Goal: Task Accomplishment & Management: Complete application form

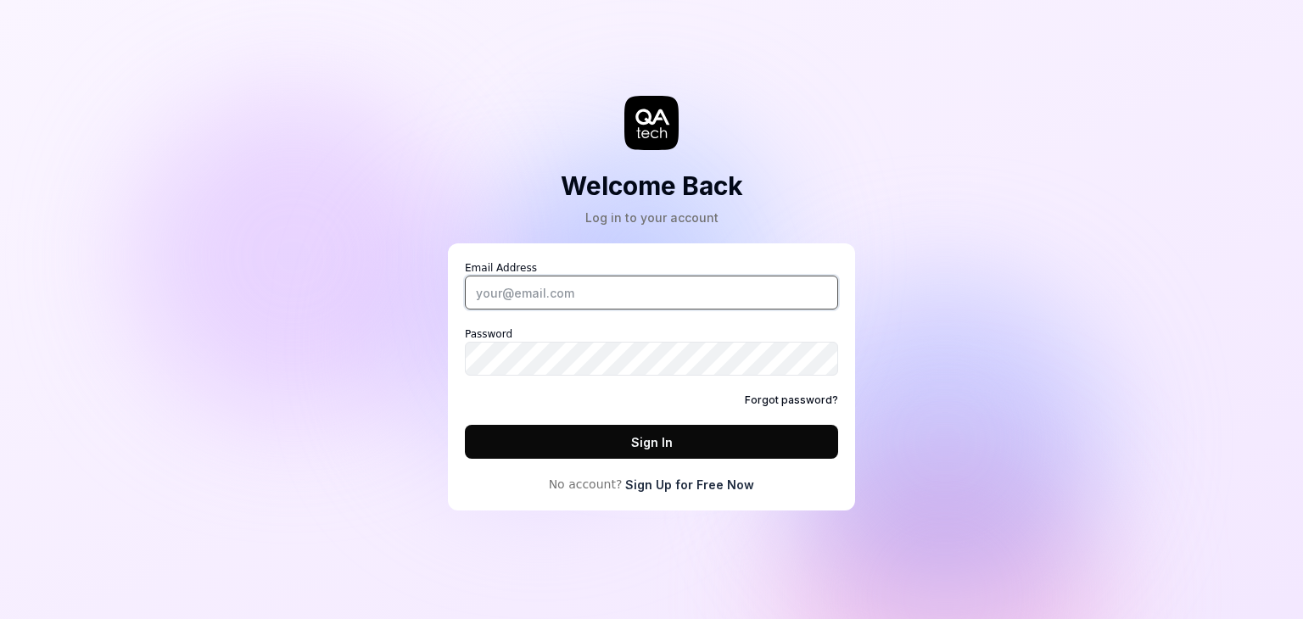
click at [648, 298] on input "Email Address" at bounding box center [651, 293] width 373 height 34
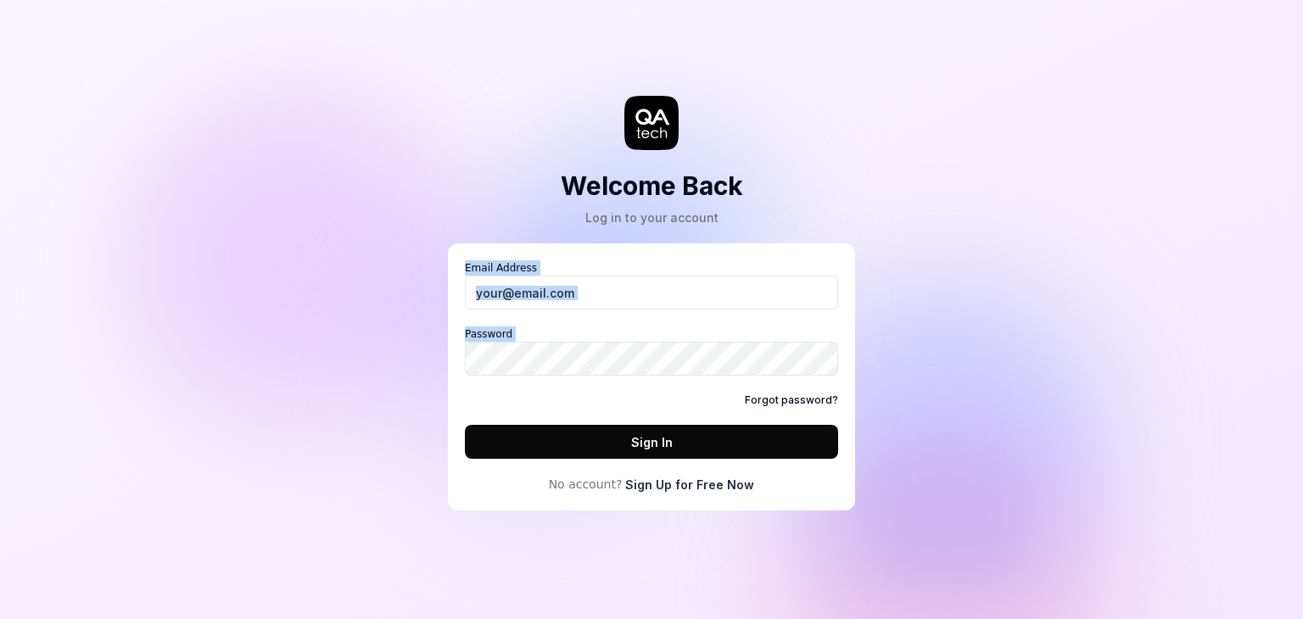
drag, startPoint x: 329, startPoint y: 391, endPoint x: 496, endPoint y: 296, distance: 192.2
click at [496, 296] on div "Welcome Back Log in to your account Email Address Password Forgot password? Sig…" at bounding box center [651, 309] width 1303 height 619
click at [496, 296] on input "Email Address" at bounding box center [651, 293] width 373 height 34
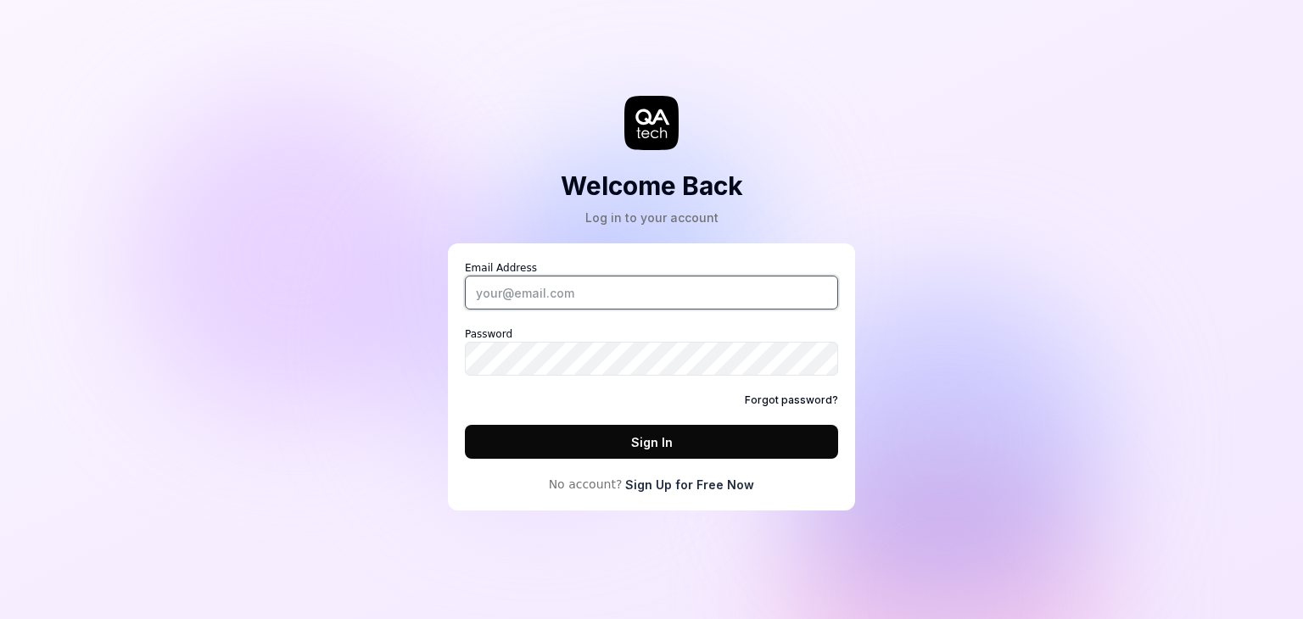
click at [505, 293] on input "Email Address" at bounding box center [651, 293] width 373 height 34
type input "[EMAIL_ADDRESS][DOMAIN_NAME]"
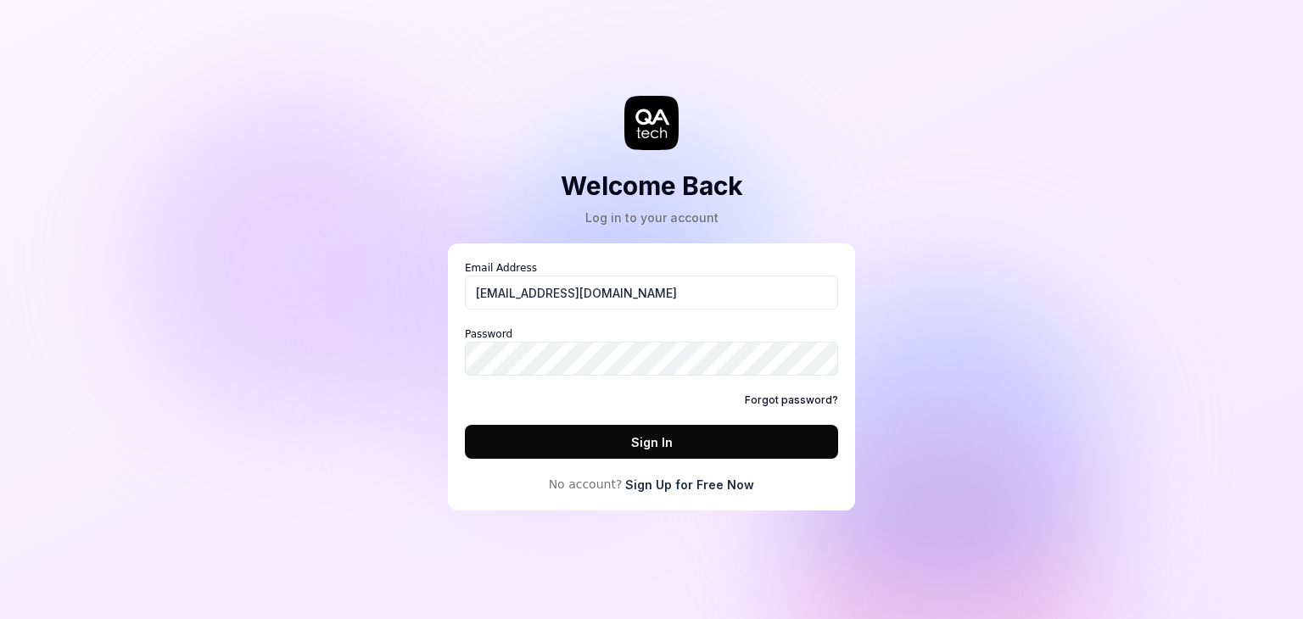
click at [655, 478] on link "Sign Up for Free Now" at bounding box center [689, 485] width 129 height 18
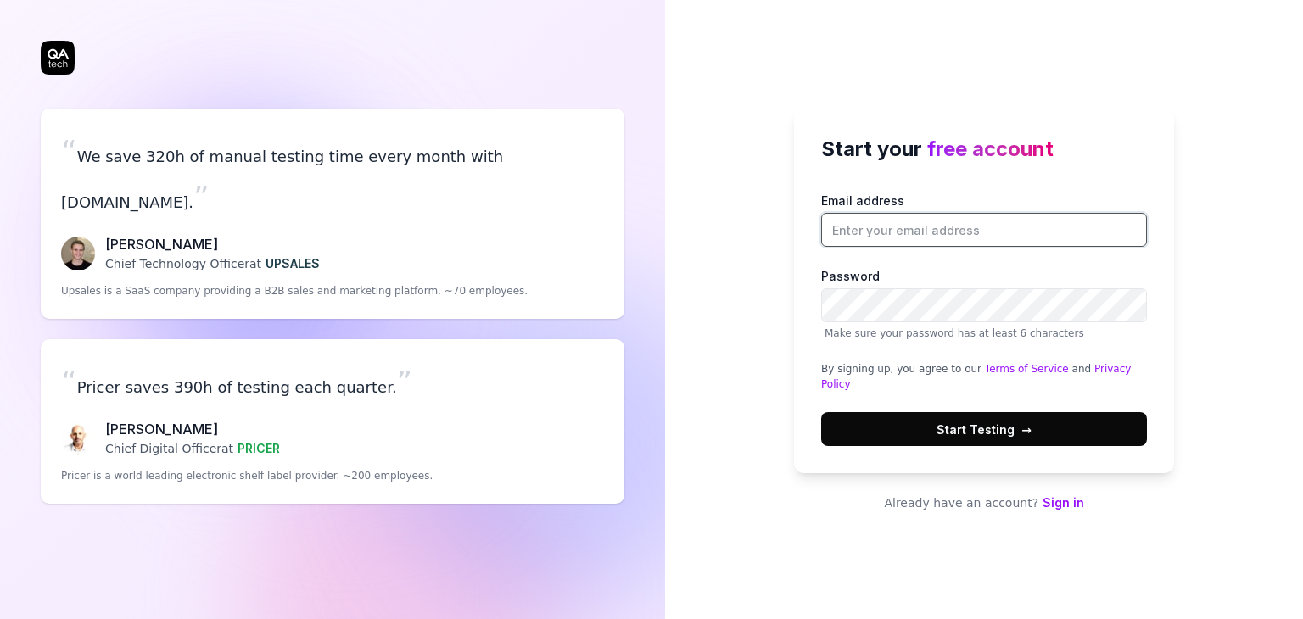
click at [867, 246] on input "Email address" at bounding box center [984, 230] width 326 height 34
type input "[EMAIL_ADDRESS][DOMAIN_NAME]"
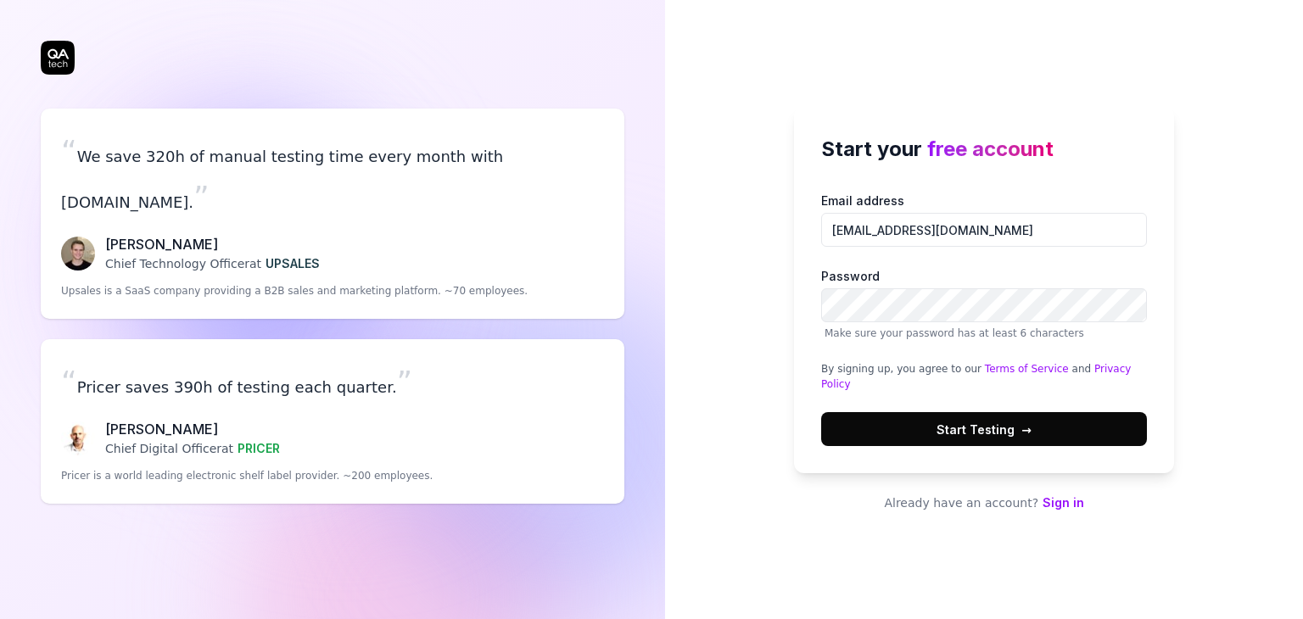
click at [950, 425] on span "Start Testing →" at bounding box center [983, 430] width 95 height 18
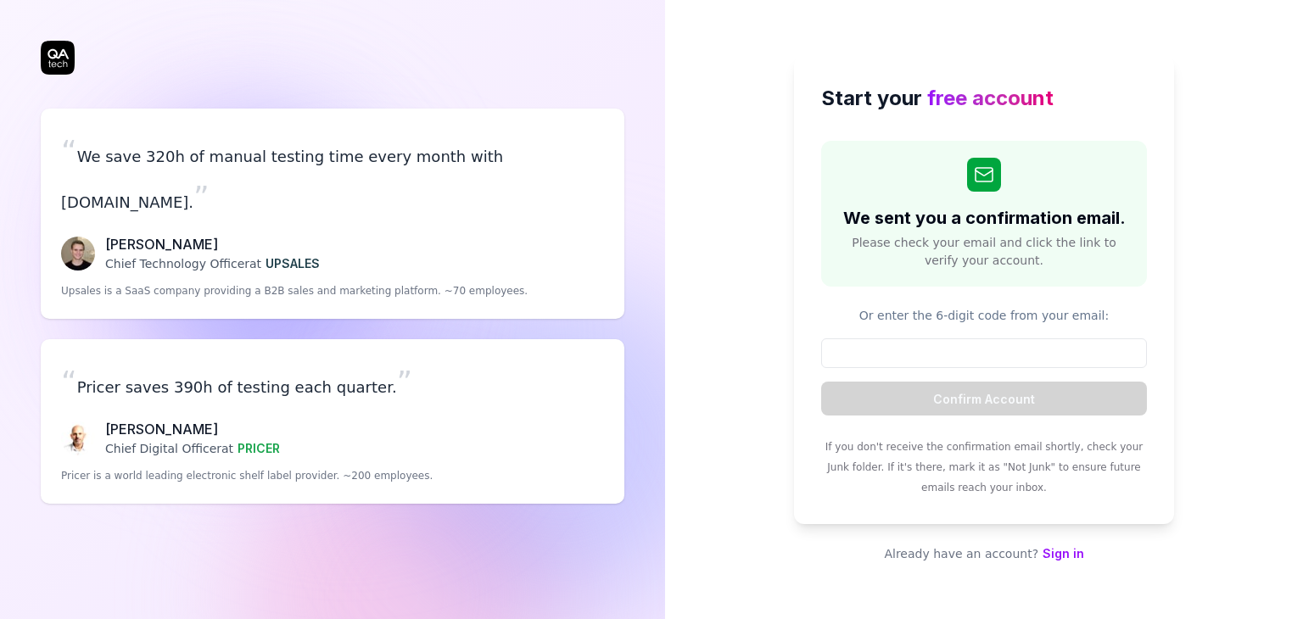
click at [775, 252] on div "Start your free account We sent you a confirmation email. Please check your ema…" at bounding box center [984, 309] width 638 height 619
click at [908, 353] on input at bounding box center [984, 353] width 326 height 30
paste input "384169"
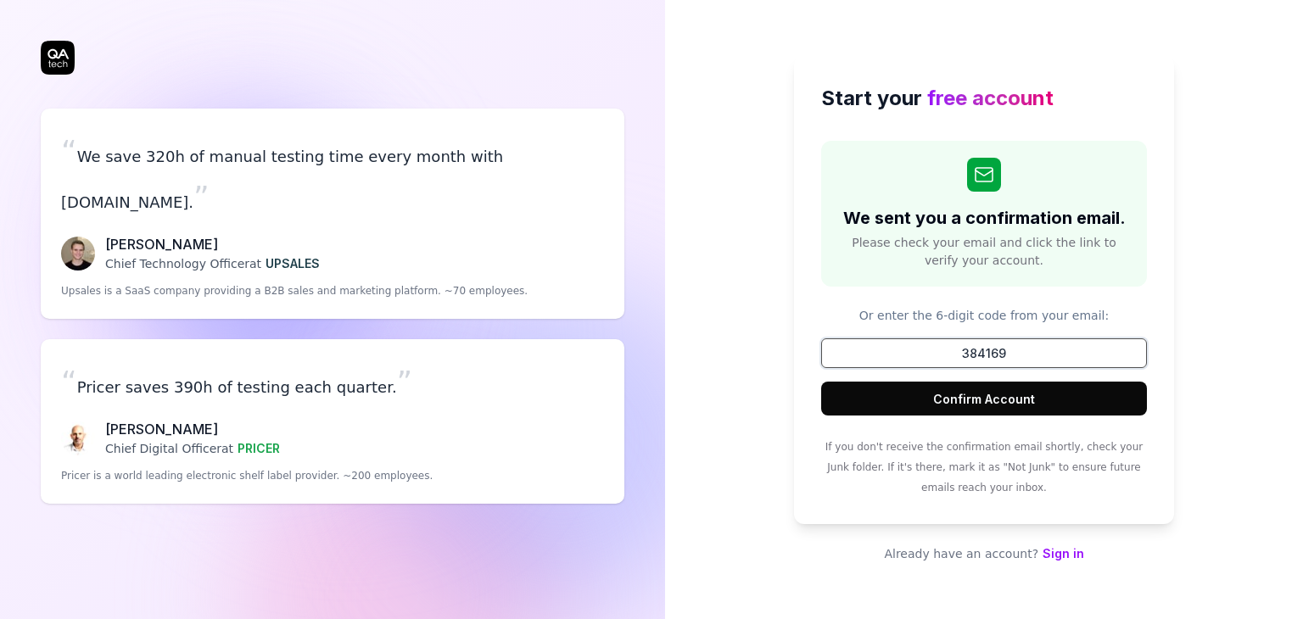
type input "384169"
click at [931, 401] on button "Confirm Account" at bounding box center [984, 399] width 326 height 34
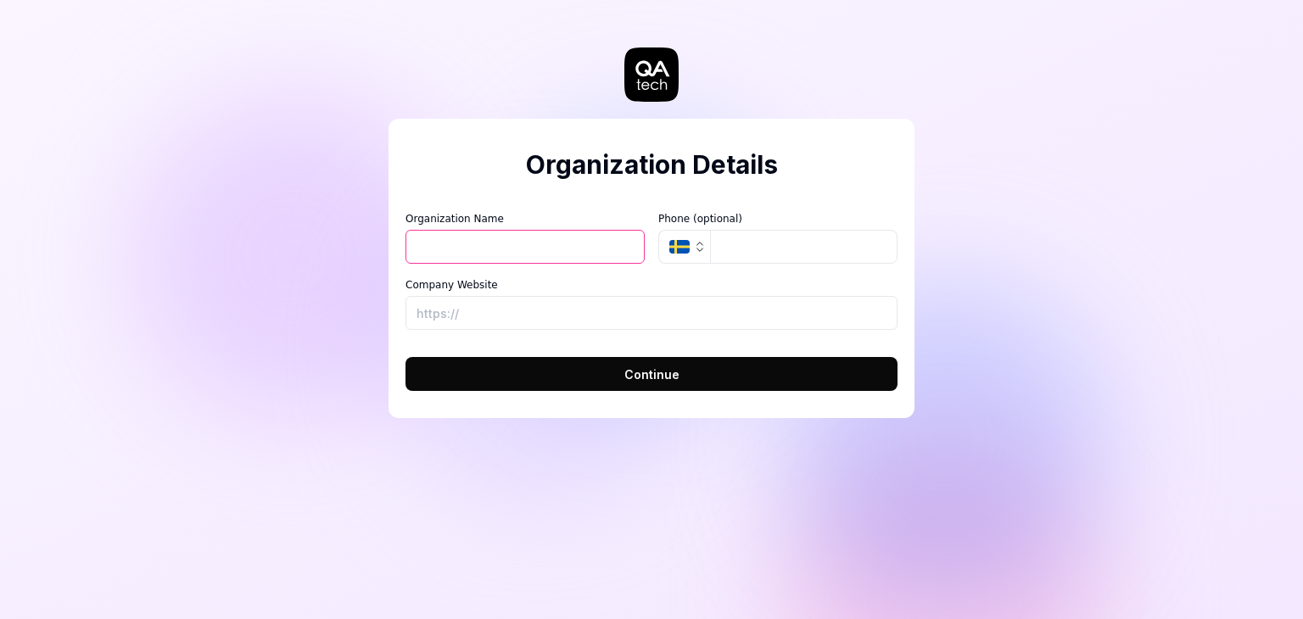
click at [579, 251] on input "Organization Name" at bounding box center [524, 247] width 239 height 34
type input "test"
click at [509, 312] on input "Company Website" at bounding box center [651, 313] width 492 height 34
click at [607, 374] on button "Continue" at bounding box center [651, 374] width 492 height 34
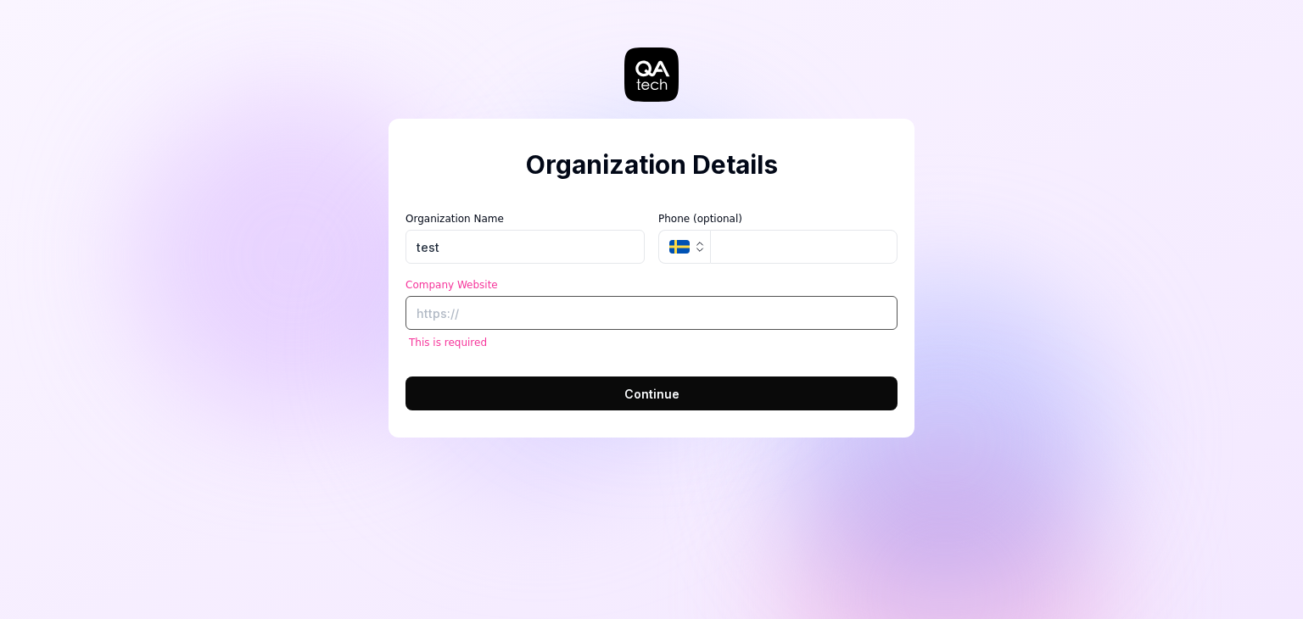
click at [478, 311] on input "Company Website" at bounding box center [651, 313] width 492 height 34
type input "n"
type input "u"
type input "unique"
type input "[URL][DOMAIN_NAME]"
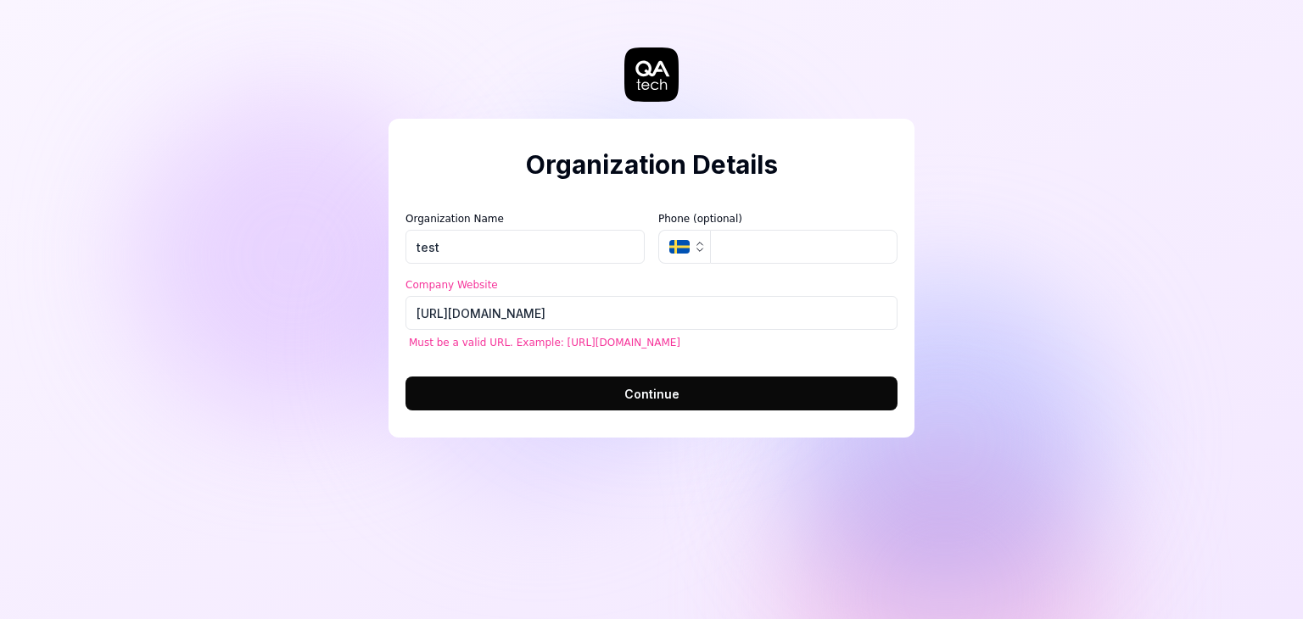
click at [640, 400] on span "Continue" at bounding box center [651, 394] width 55 height 18
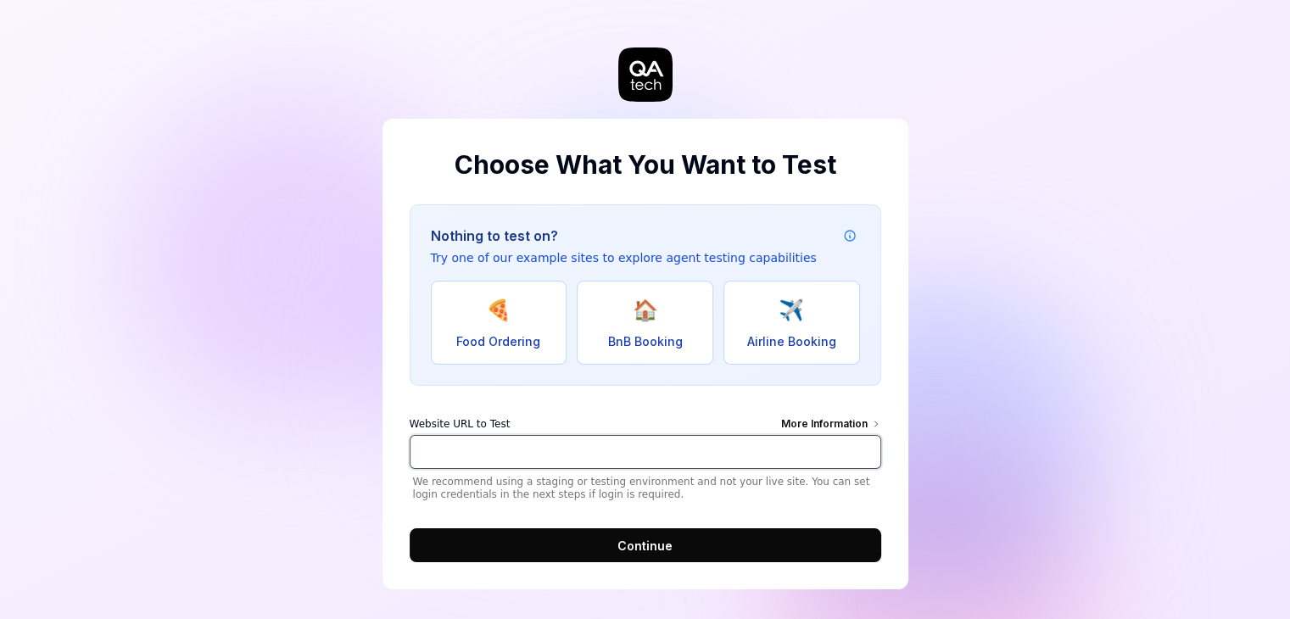
click at [441, 449] on input "Website URL to Test More Information" at bounding box center [646, 452] width 472 height 34
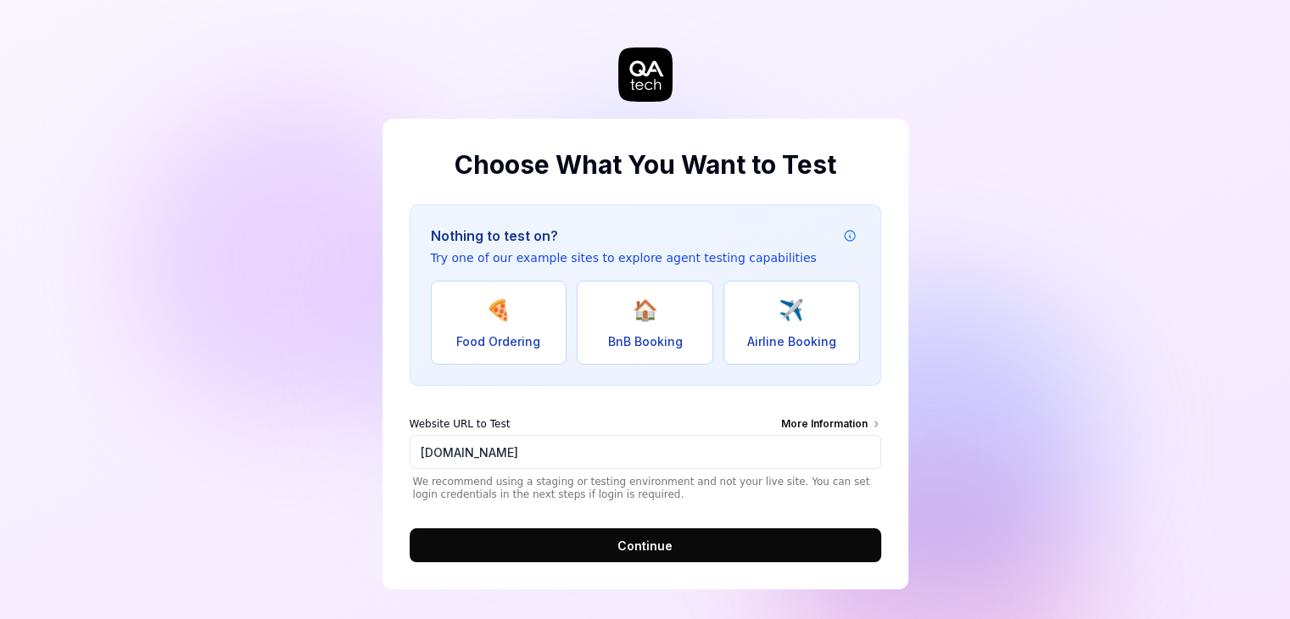
type input "[URL][DOMAIN_NAME]"
click at [567, 538] on button "Continue" at bounding box center [646, 545] width 472 height 34
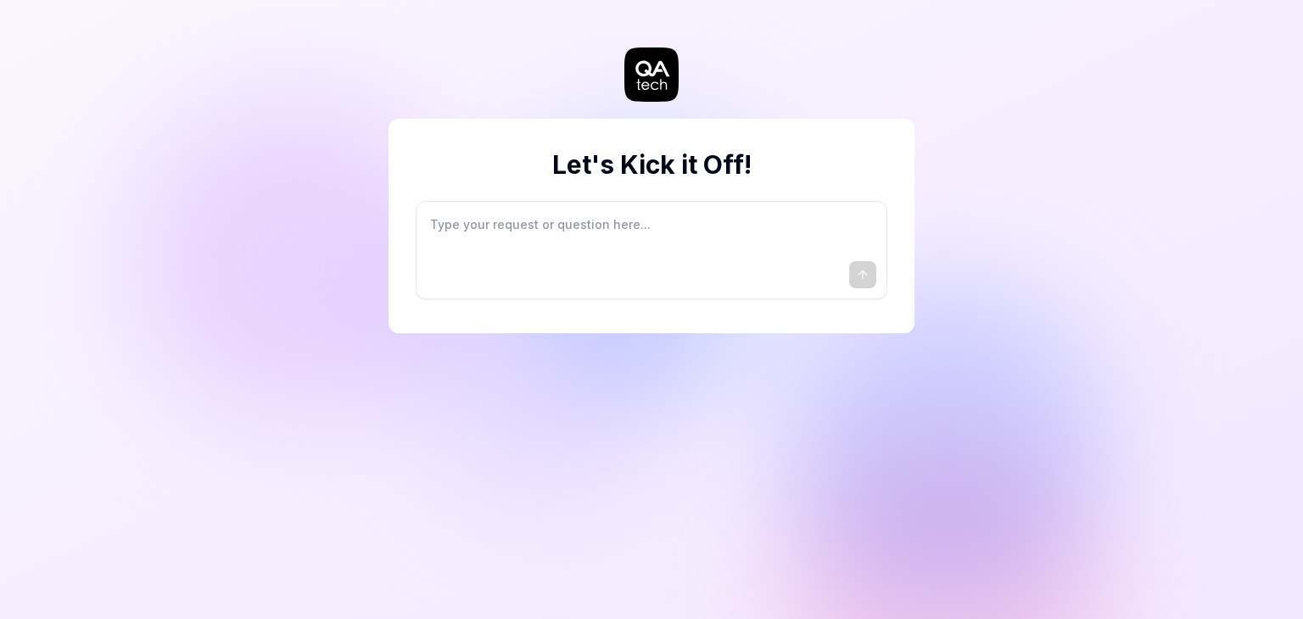
type textarea "*"
type textarea "I"
type textarea "*"
type textarea "I"
type textarea "*"
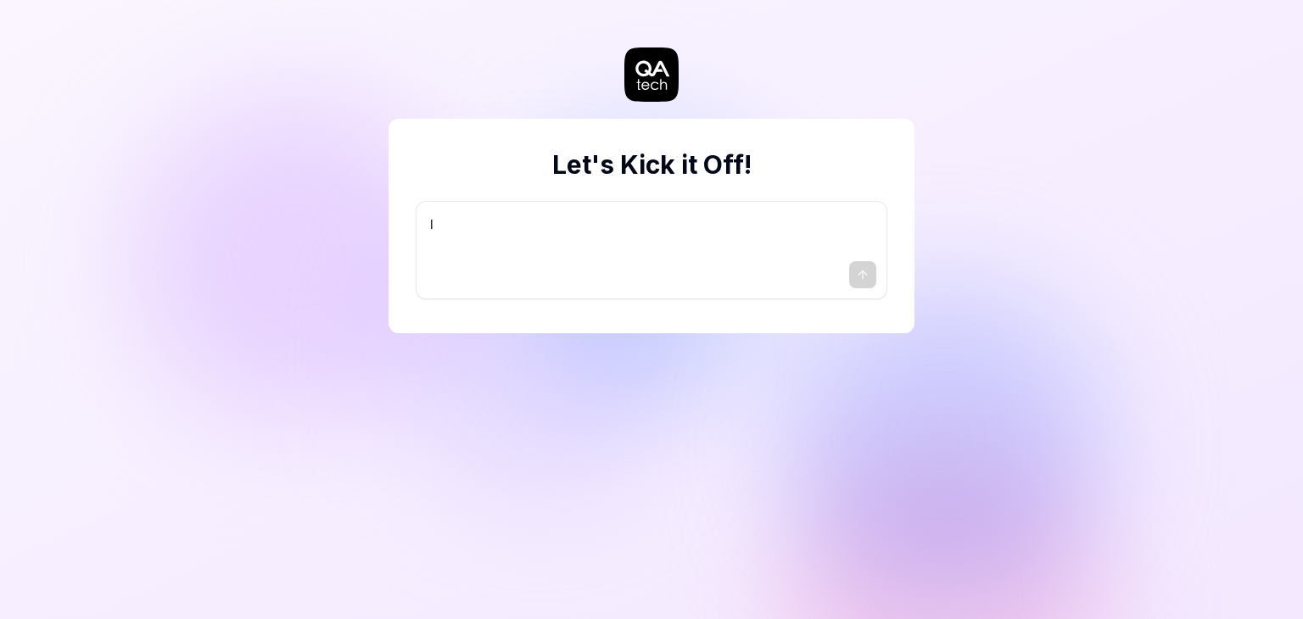
type textarea "I w"
type textarea "*"
type textarea "I wa"
type textarea "*"
type textarea "I wan"
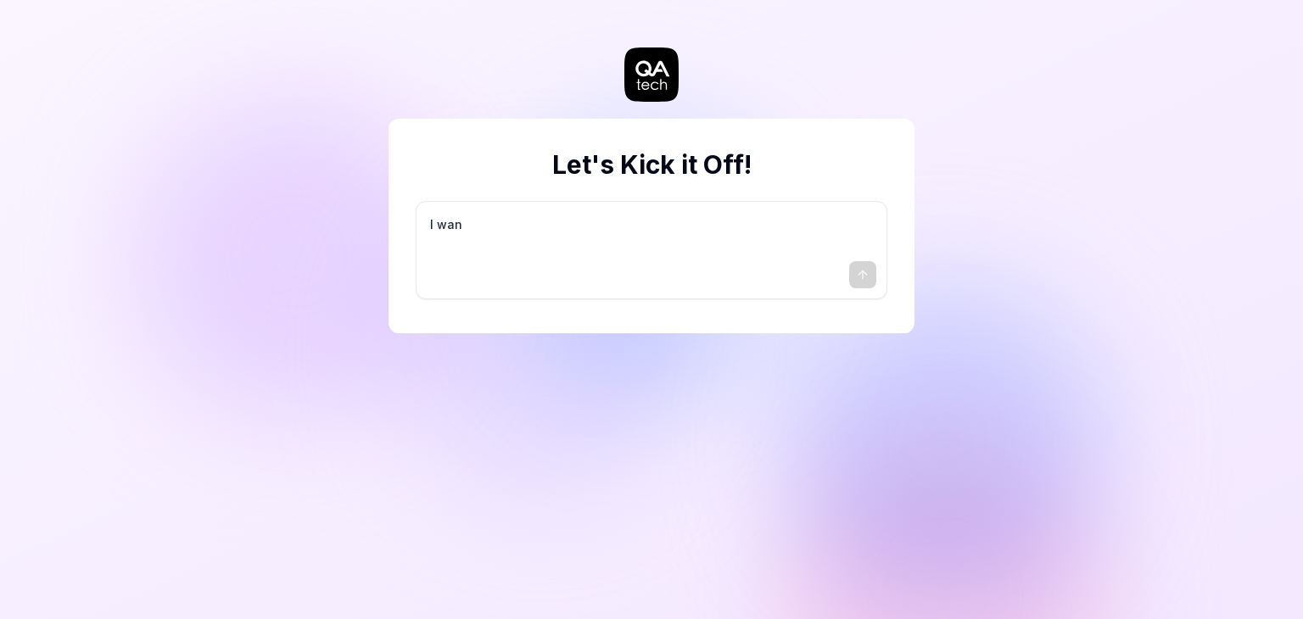
type textarea "*"
type textarea "I want"
type textarea "*"
type textarea "I want"
type textarea "*"
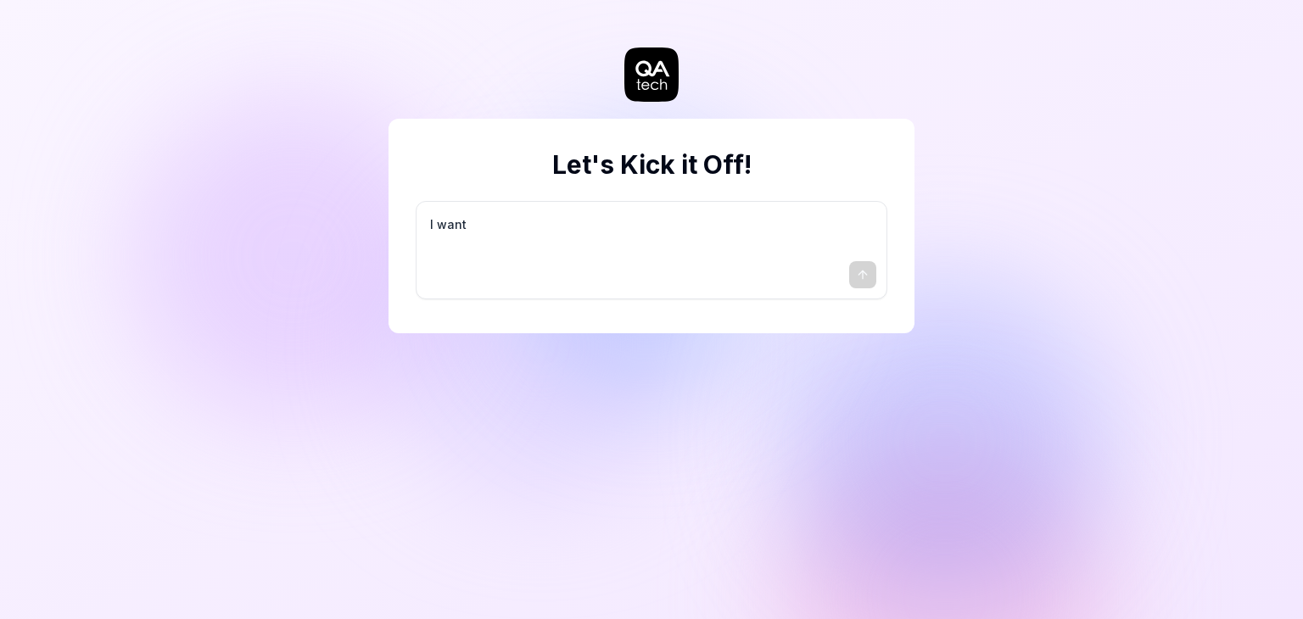
type textarea "I want a"
type textarea "*"
type textarea "I want a"
type textarea "*"
type textarea "I want a g"
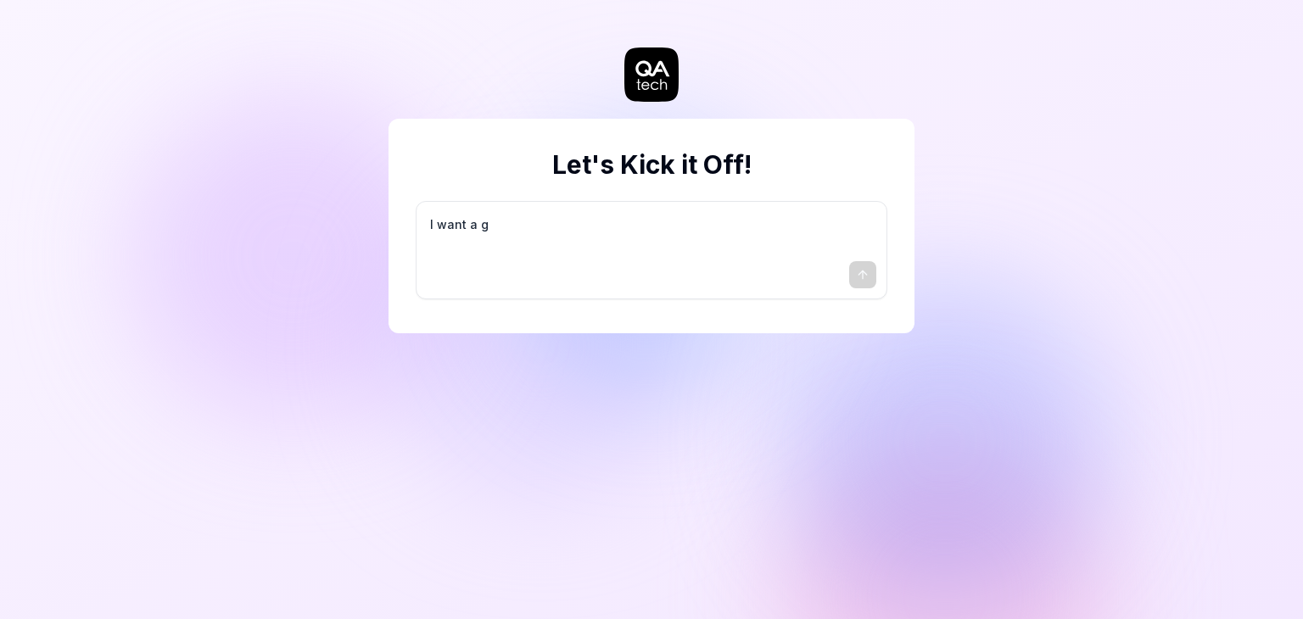
type textarea "*"
type textarea "I want a go"
type textarea "*"
type textarea "I want a goo"
type textarea "*"
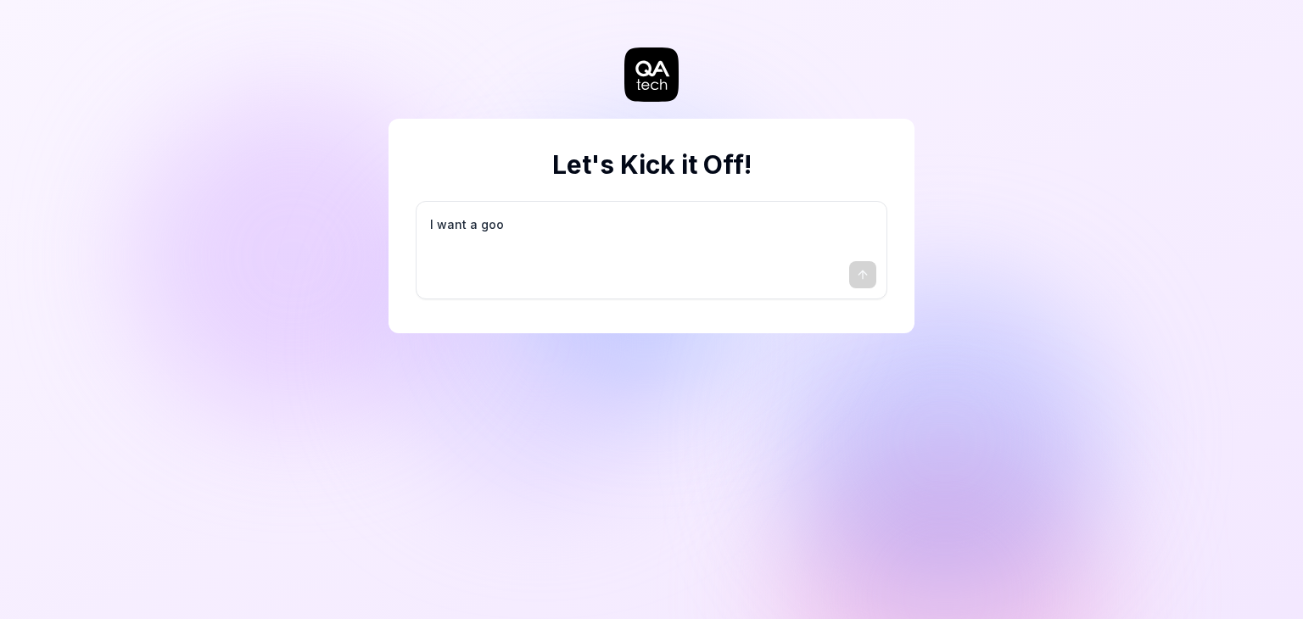
type textarea "I want a good"
type textarea "*"
type textarea "I want a good"
type textarea "*"
type textarea "I want a good t"
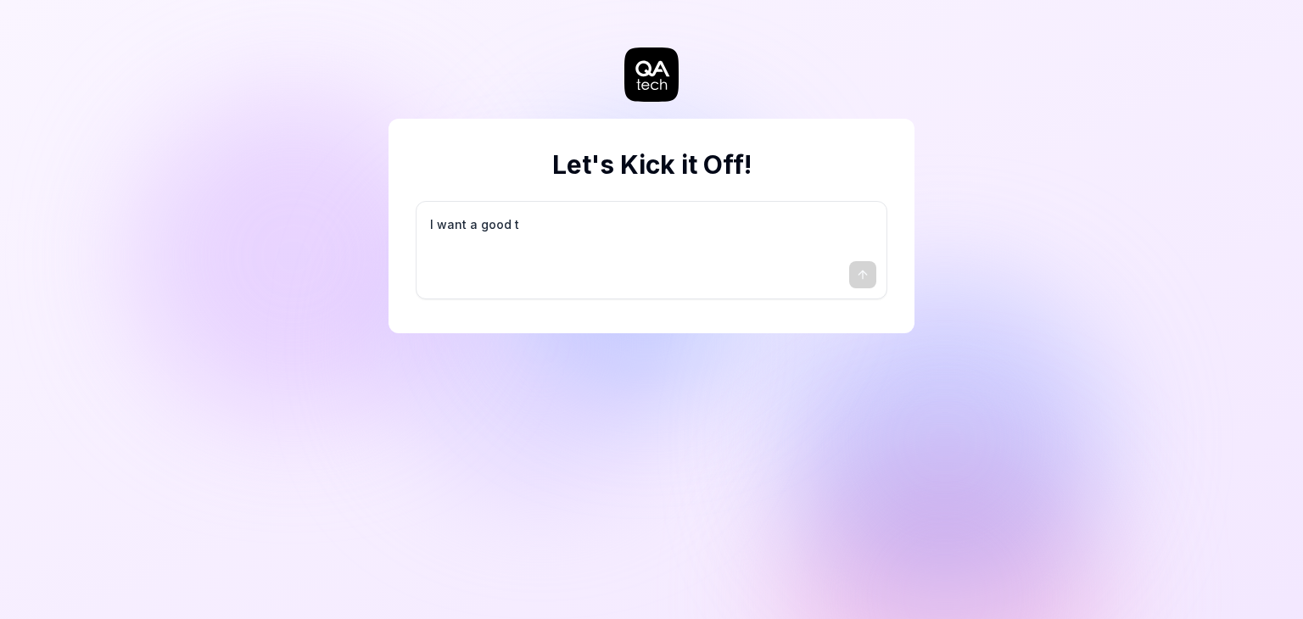
type textarea "*"
type textarea "I want a good te"
type textarea "*"
type textarea "I want a good tes"
type textarea "*"
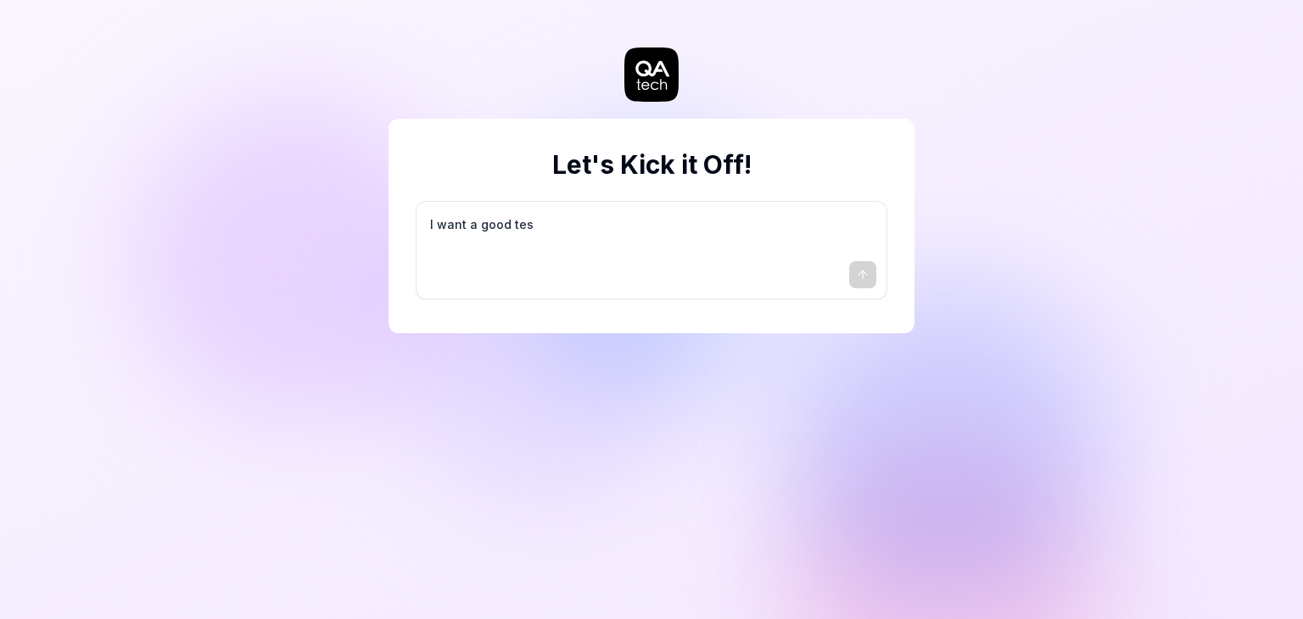
type textarea "I want a good test"
type textarea "*"
type textarea "I want a good test"
type textarea "*"
type textarea "I want a good test s"
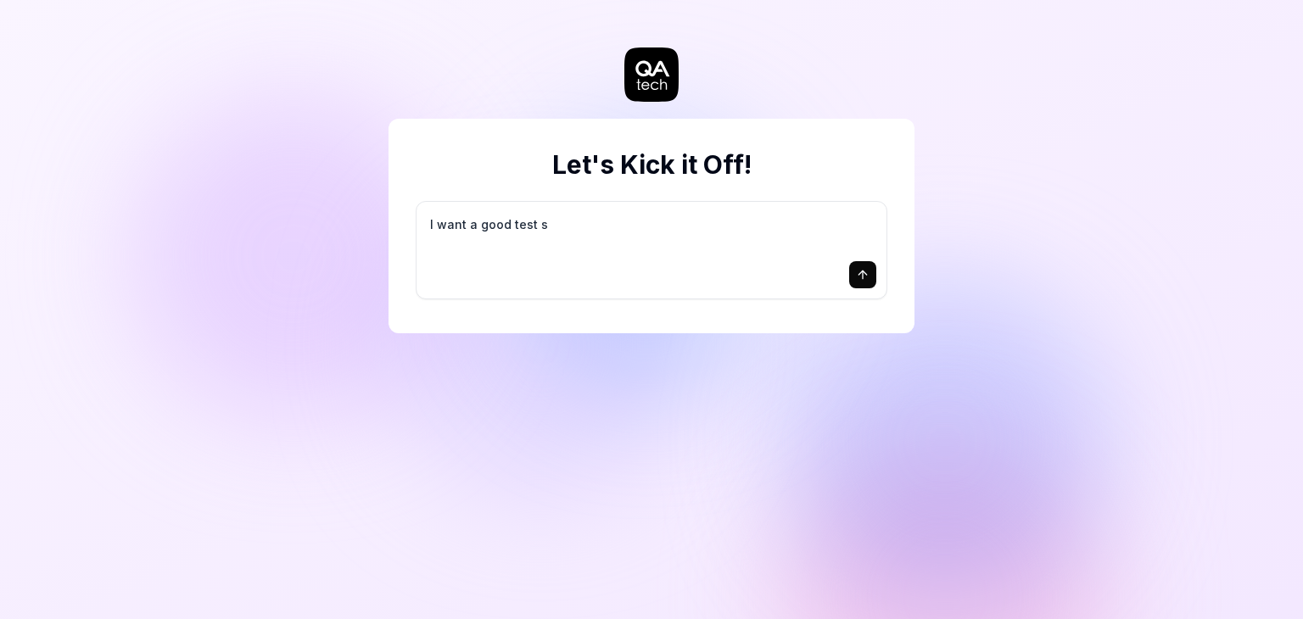
type textarea "*"
type textarea "I want a good test se"
type textarea "*"
type textarea "I want a good test set"
type textarea "*"
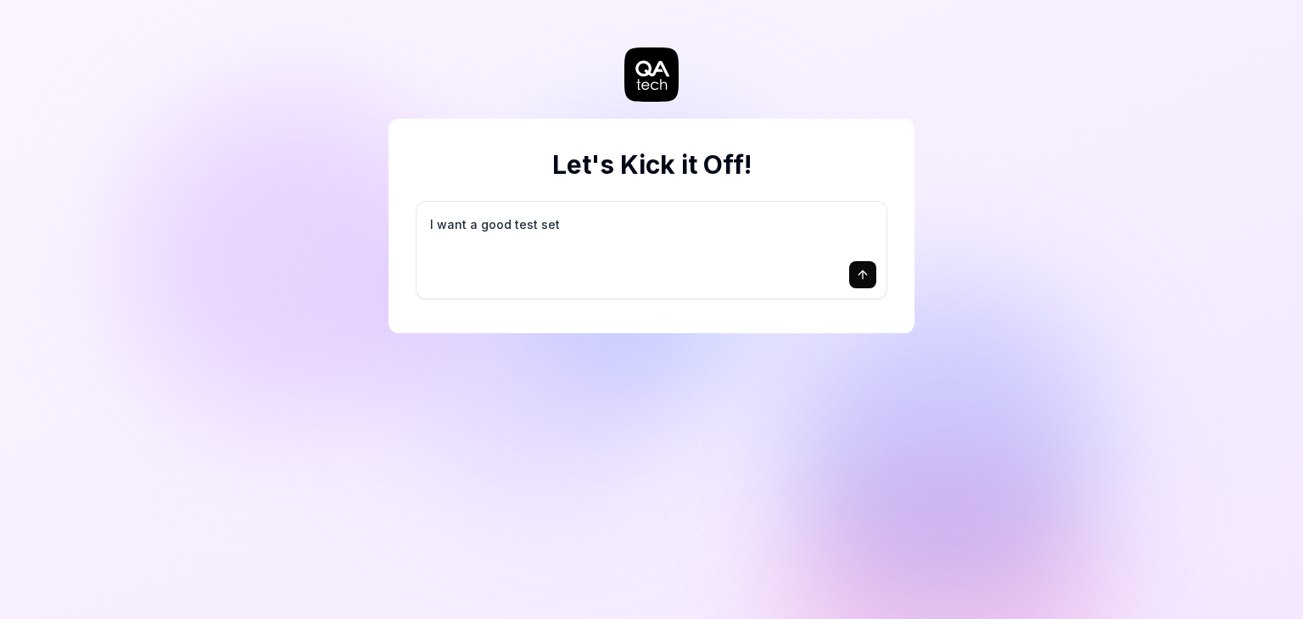
type textarea "I want a good test setu"
type textarea "*"
type textarea "I want a good test setup"
type textarea "*"
type textarea "I want a good test setup"
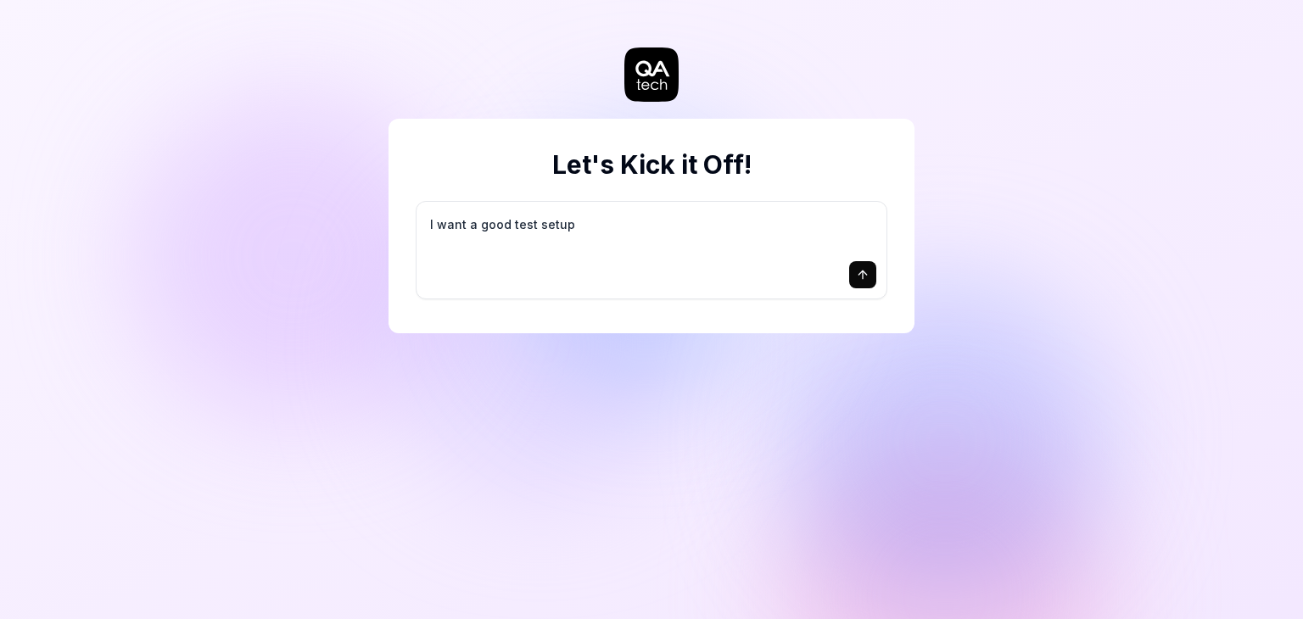
type textarea "*"
type textarea "I want a good test setup f"
type textarea "*"
type textarea "I want a good test setup fo"
type textarea "*"
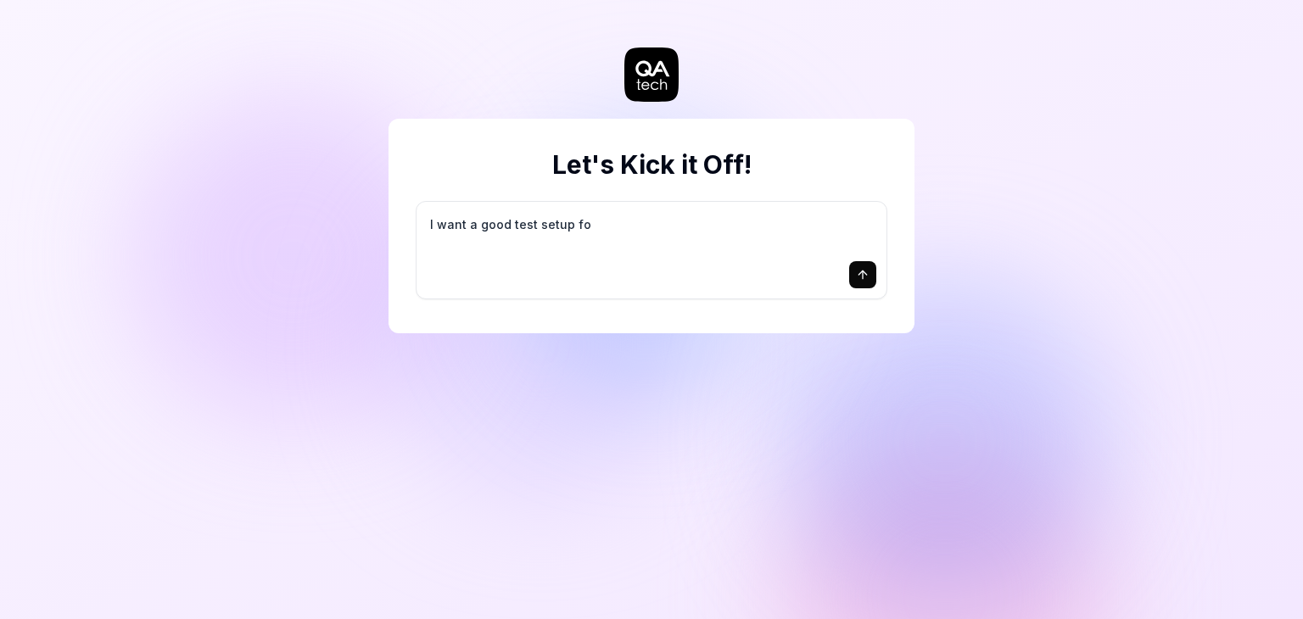
type textarea "I want a good test setup for"
type textarea "*"
type textarea "I want a good test setup for"
type textarea "*"
type textarea "I want a good test setup for m"
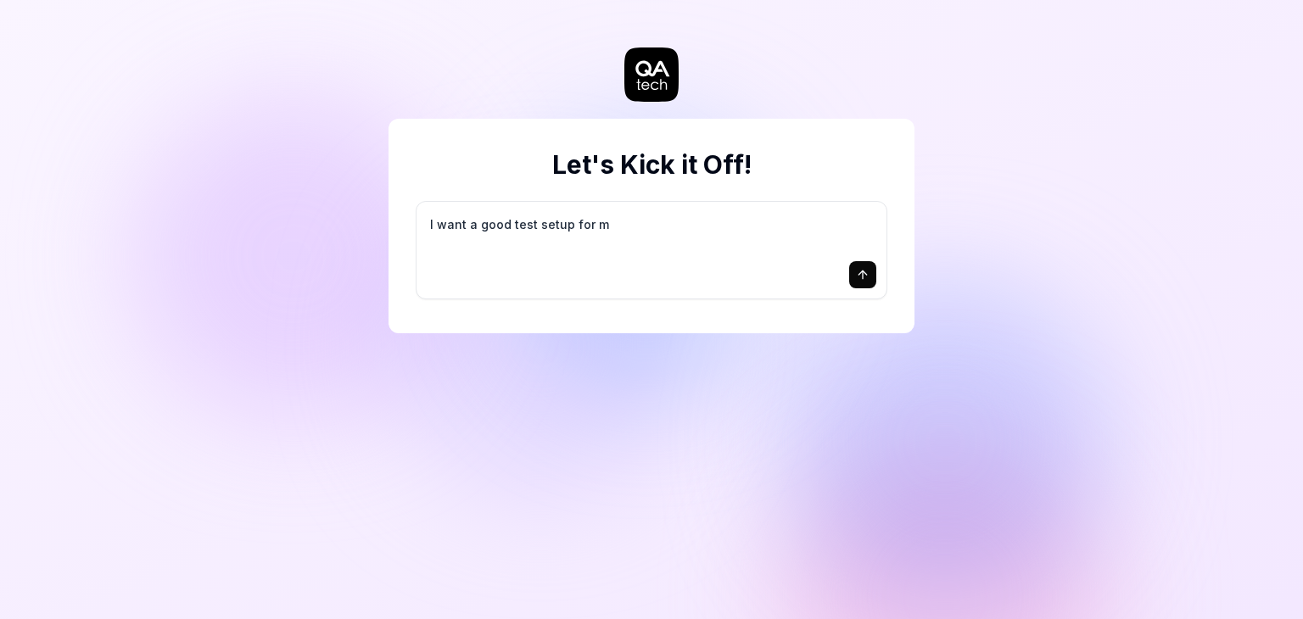
type textarea "*"
type textarea "I want a good test setup for my"
type textarea "*"
type textarea "I want a good test setup for my"
type textarea "*"
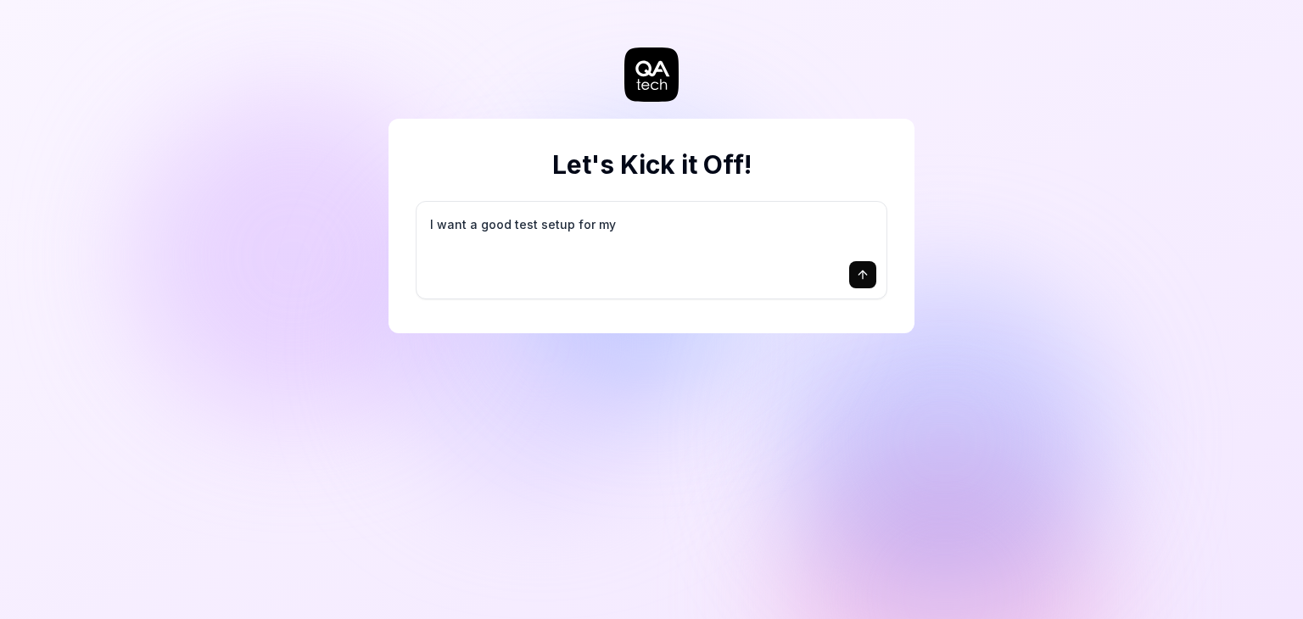
type textarea "I want a good test setup for my s"
type textarea "*"
type textarea "I want a good test setup for my si"
type textarea "*"
type textarea "I want a good test setup for my sit"
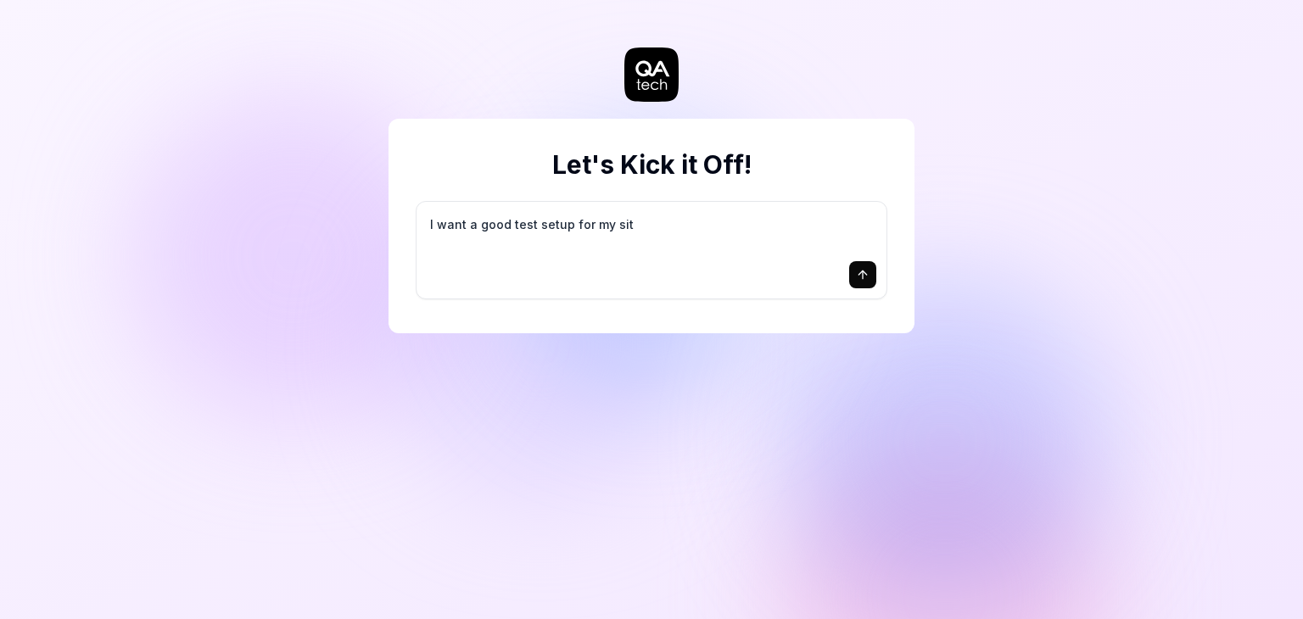
type textarea "*"
type textarea "I want a good test setup for my site"
type textarea "*"
type textarea "I want a good test setup for my site"
type textarea "*"
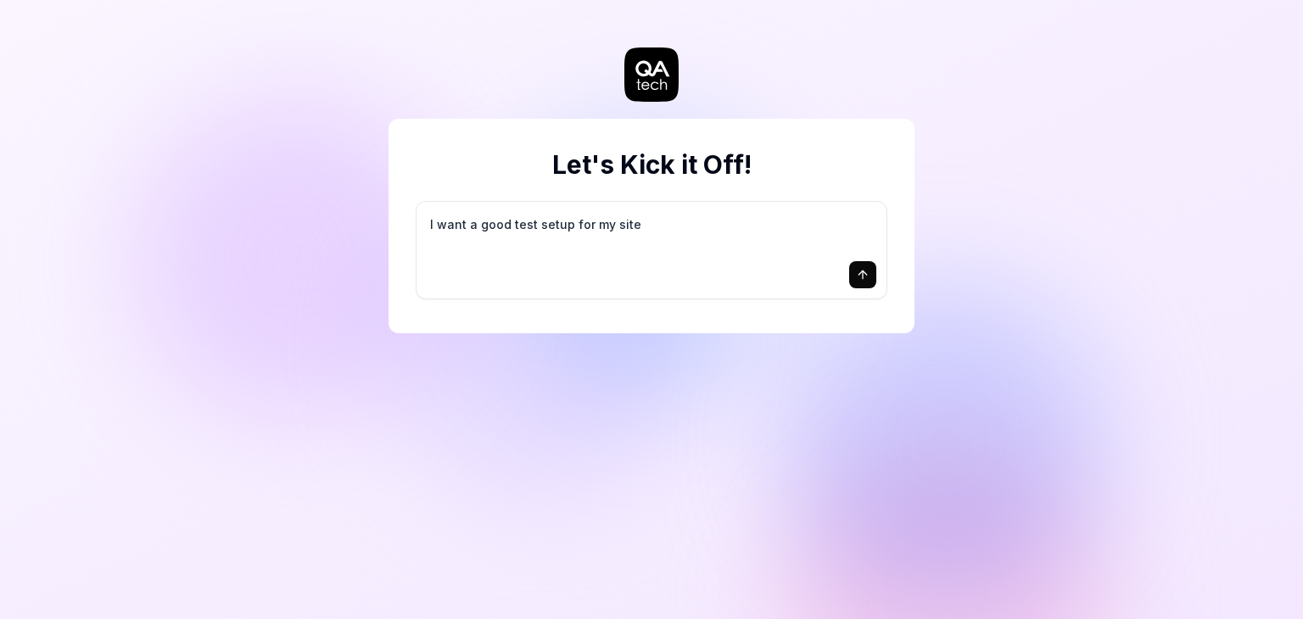
type textarea "I want a good test setup for my site -"
type textarea "*"
type textarea "I want a good test setup for my site -"
type textarea "*"
type textarea "I want a good test setup for my site - h"
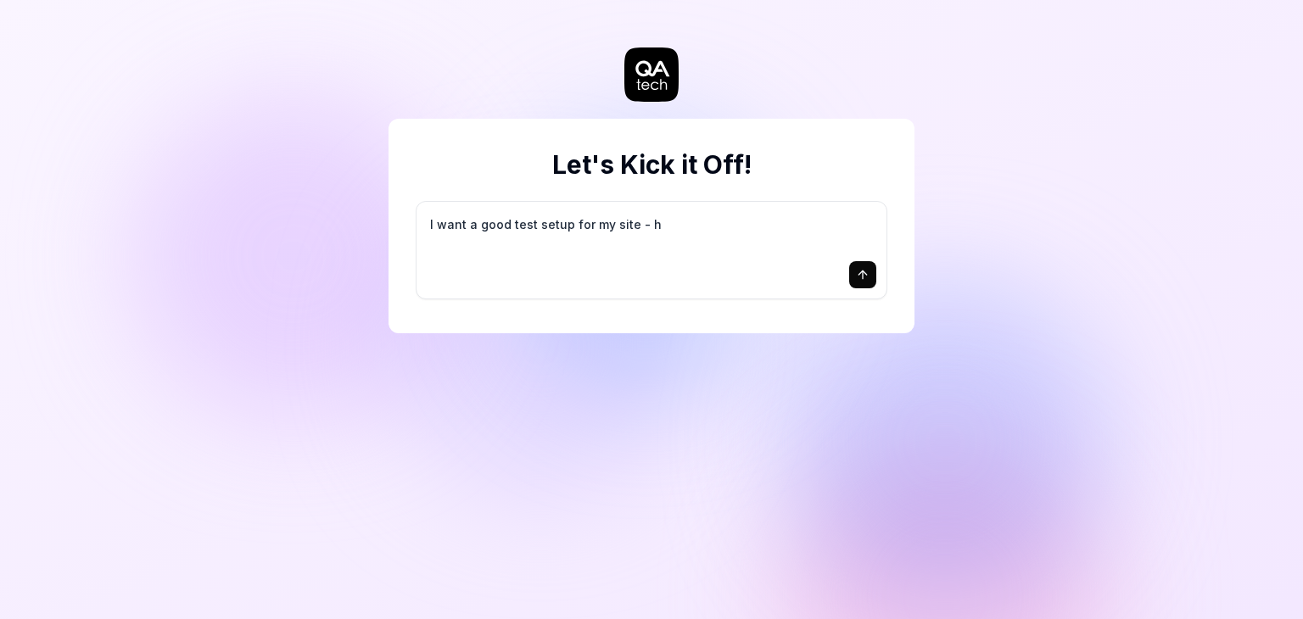
type textarea "*"
type textarea "I want a good test setup for my site - he"
type textarea "*"
type textarea "I want a good test setup for my site - hel"
type textarea "*"
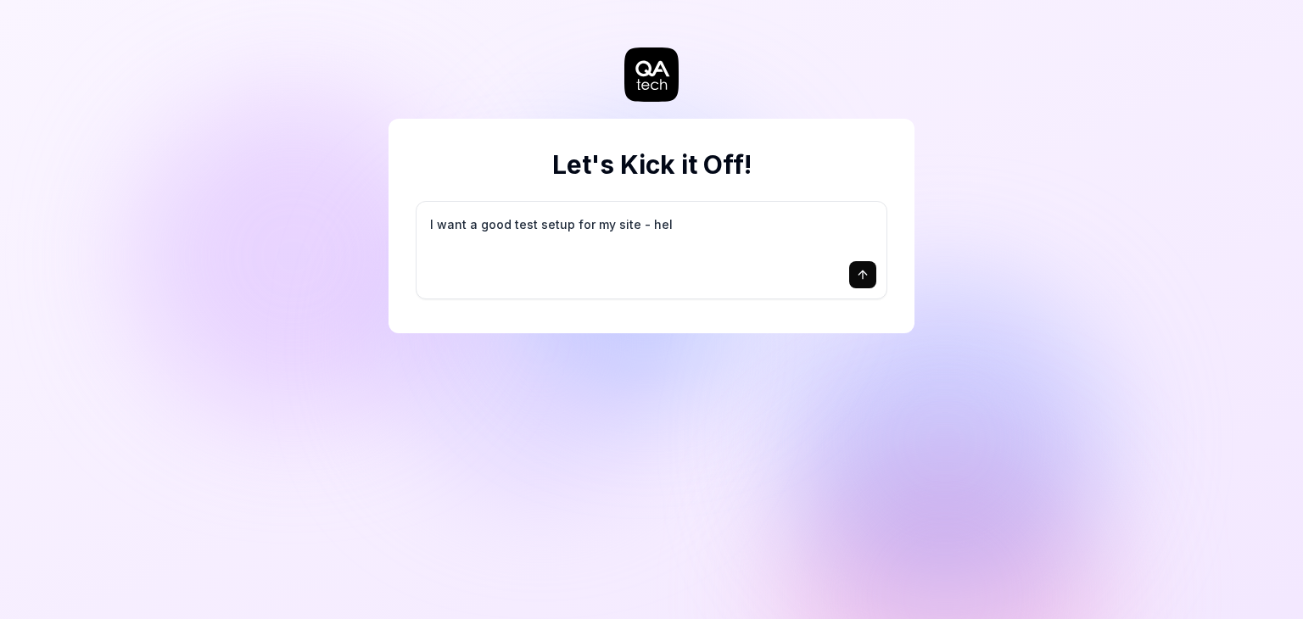
type textarea "I want a good test setup for my site - help"
type textarea "*"
type textarea "I want a good test setup for my site - help"
type textarea "*"
type textarea "I want a good test setup for my site - help m"
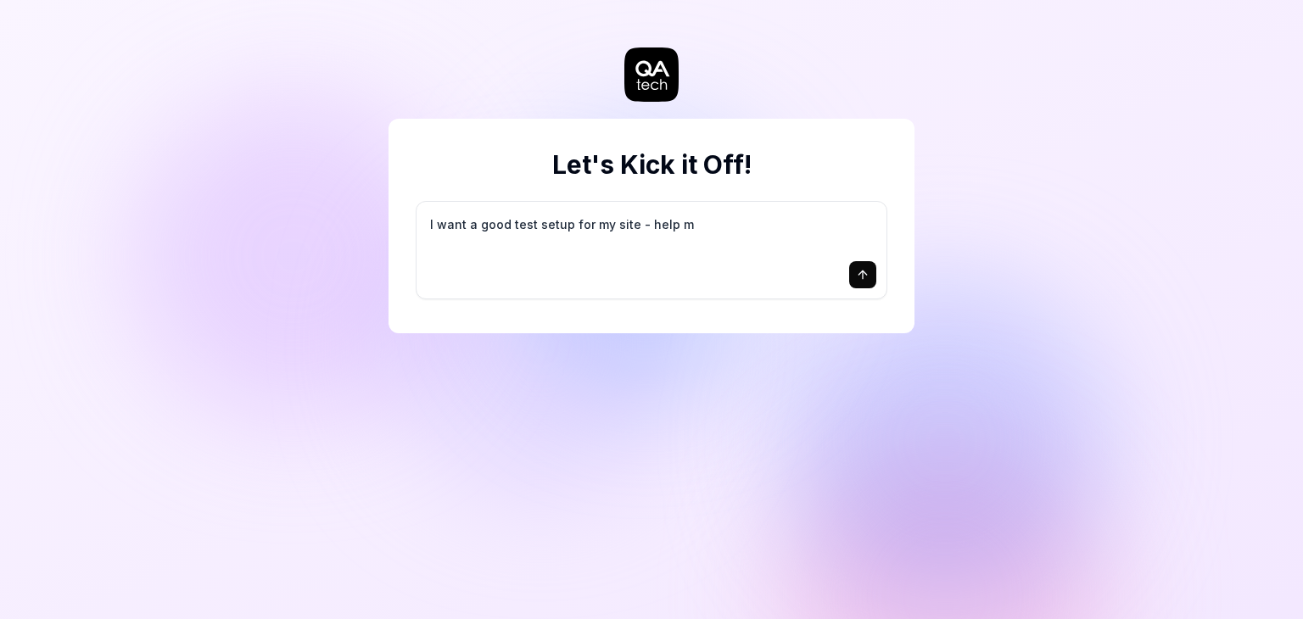
type textarea "*"
type textarea "I want a good test setup for my site - help me"
type textarea "*"
type textarea "I want a good test setup for my site - help me"
type textarea "*"
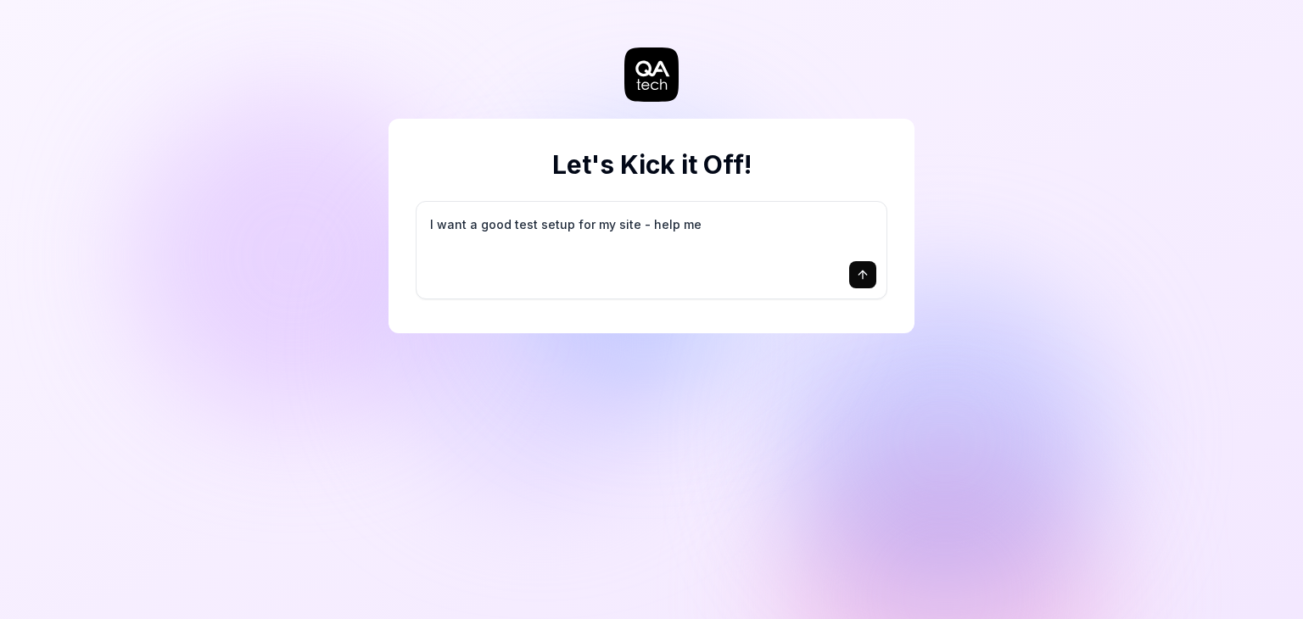
type textarea "I want a good test setup for my site - help me c"
type textarea "*"
type textarea "I want a good test setup for my site - help me cr"
type textarea "*"
type textarea "I want a good test setup for my site - help me cre"
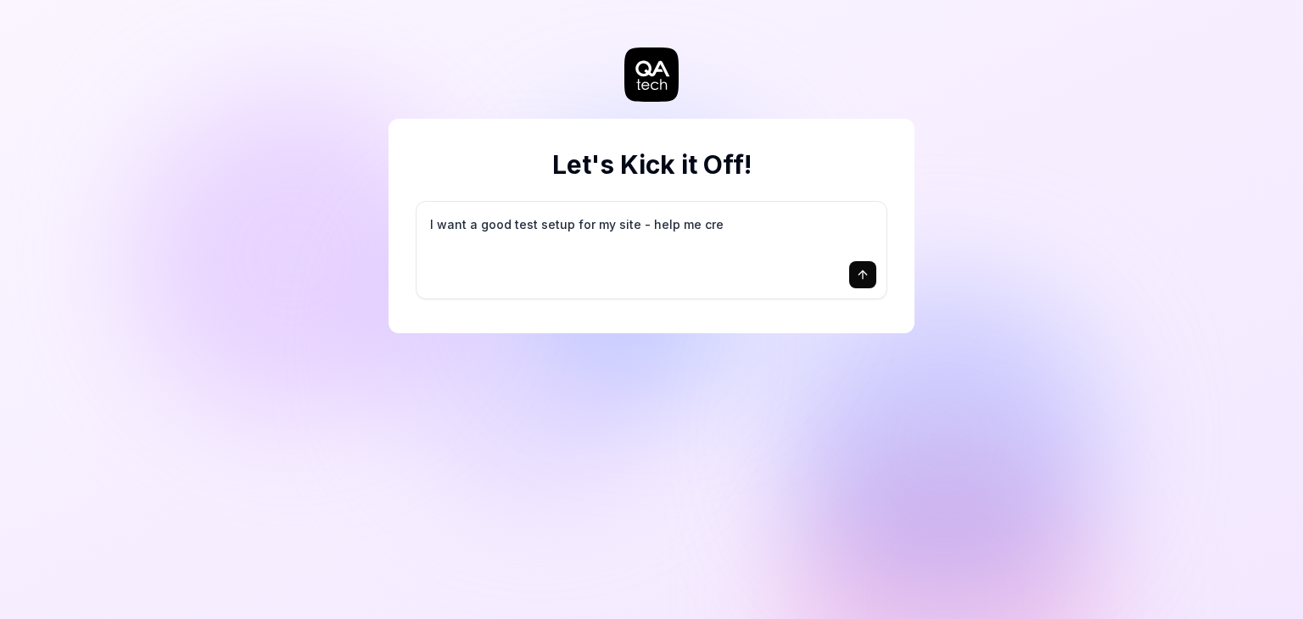
type textarea "*"
type textarea "I want a good test setup for my site - help me crea"
type textarea "*"
type textarea "I want a good test setup for my site - help me creat"
type textarea "*"
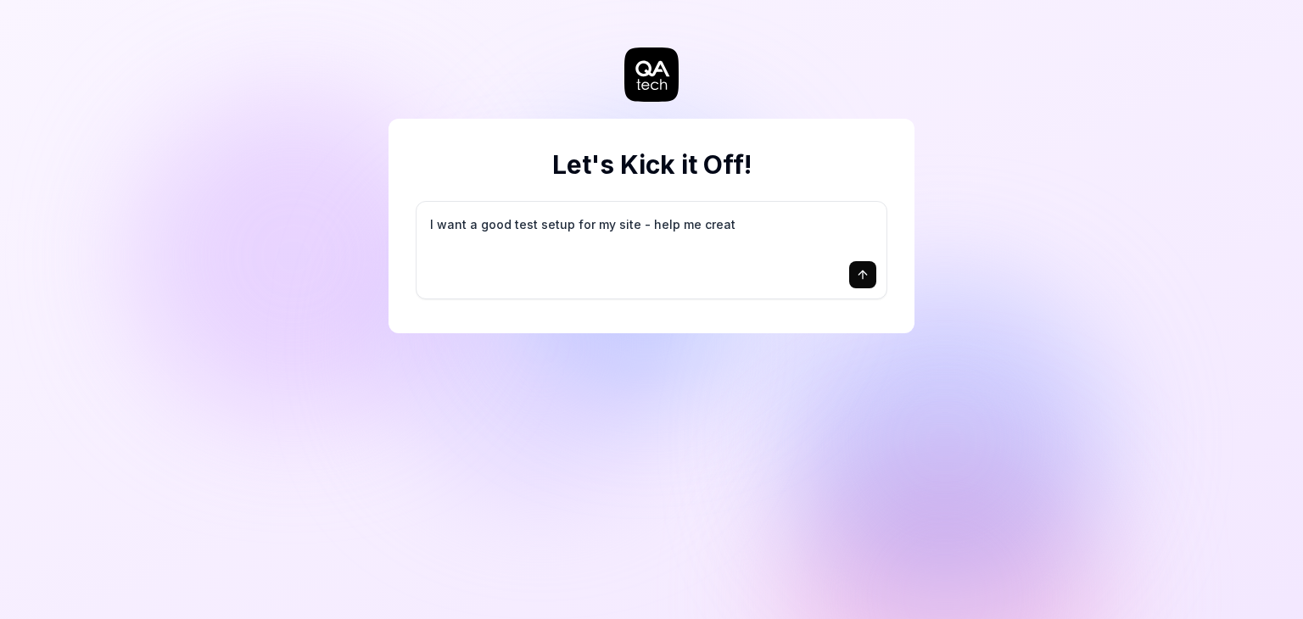
type textarea "I want a good test setup for my site - help me create"
type textarea "*"
type textarea "I want a good test setup for my site - help me create"
type textarea "*"
type textarea "I want a good test setup for my site - help me create t"
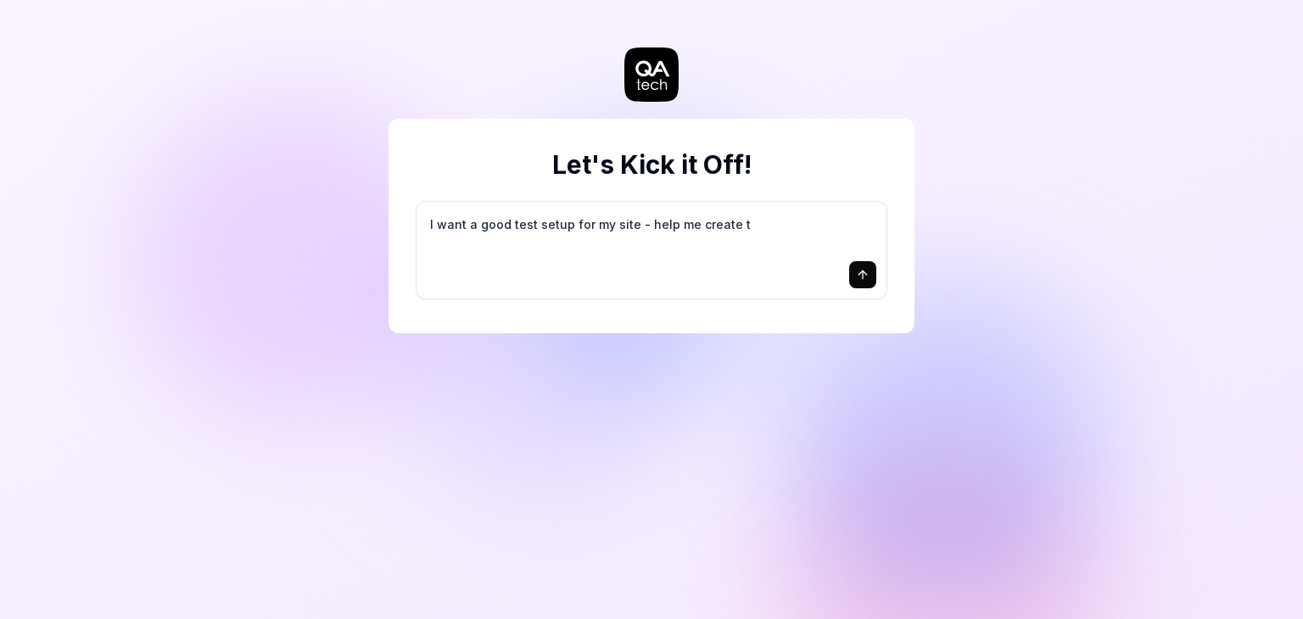
type textarea "*"
type textarea "I want a good test setup for my site - help me create th"
type textarea "*"
type textarea "I want a good test setup for my site - help me create the"
type textarea "*"
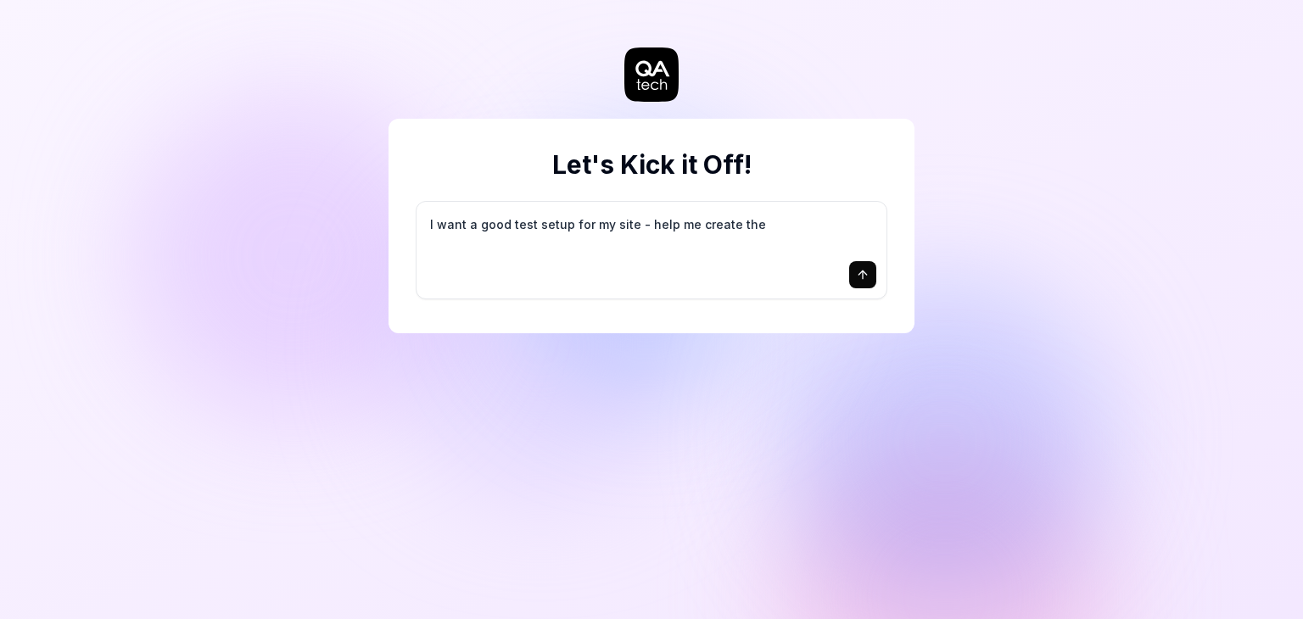
type textarea "I want a good test setup for my site - help me create the"
type textarea "*"
type textarea "I want a good test setup for my site - help me create the f"
type textarea "*"
type textarea "I want a good test setup for my site - help me create the fi"
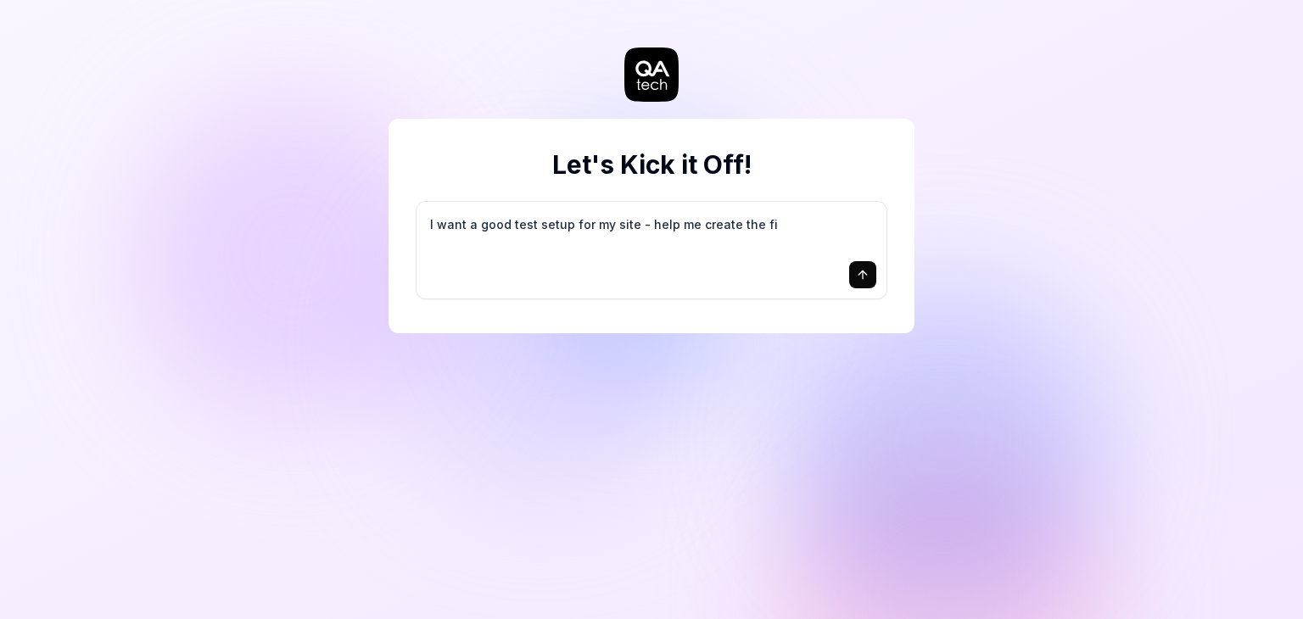
type textarea "*"
type textarea "I want a good test setup for my site - help me create the fir"
type textarea "*"
type textarea "I want a good test setup for my site - help me create the firs"
type textarea "*"
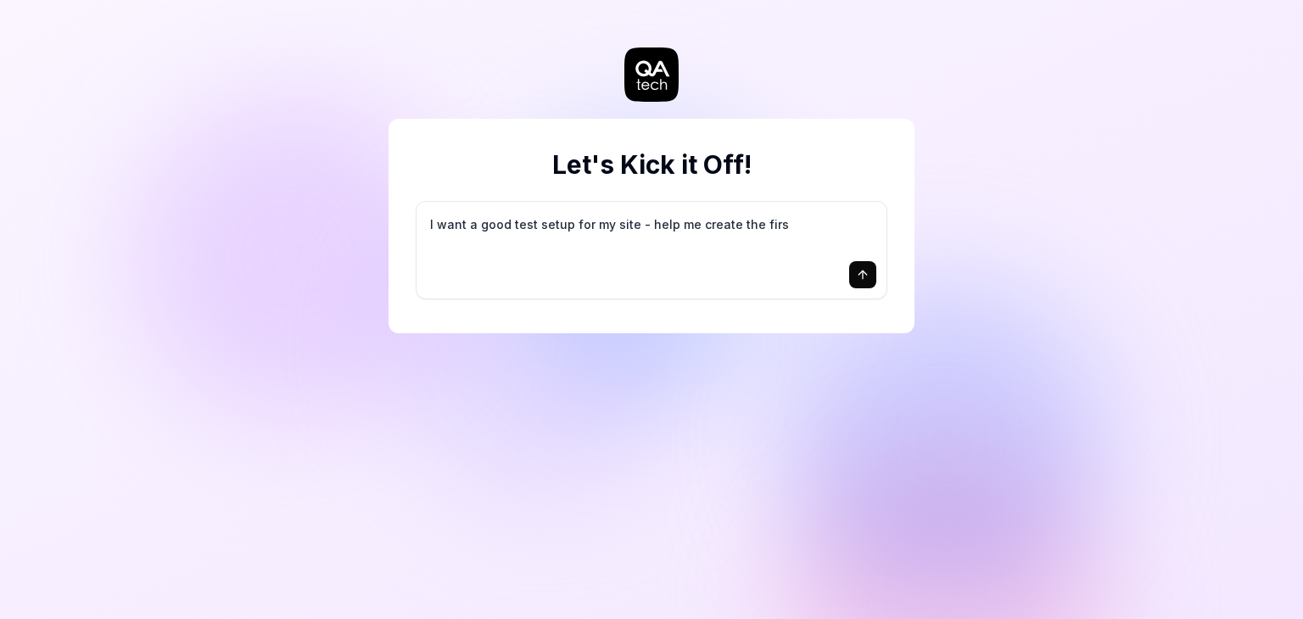
type textarea "I want a good test setup for my site - help me create the first"
type textarea "*"
type textarea "I want a good test setup for my site - help me create the first"
type textarea "*"
type textarea "I want a good test setup for my site - help me create the first 3"
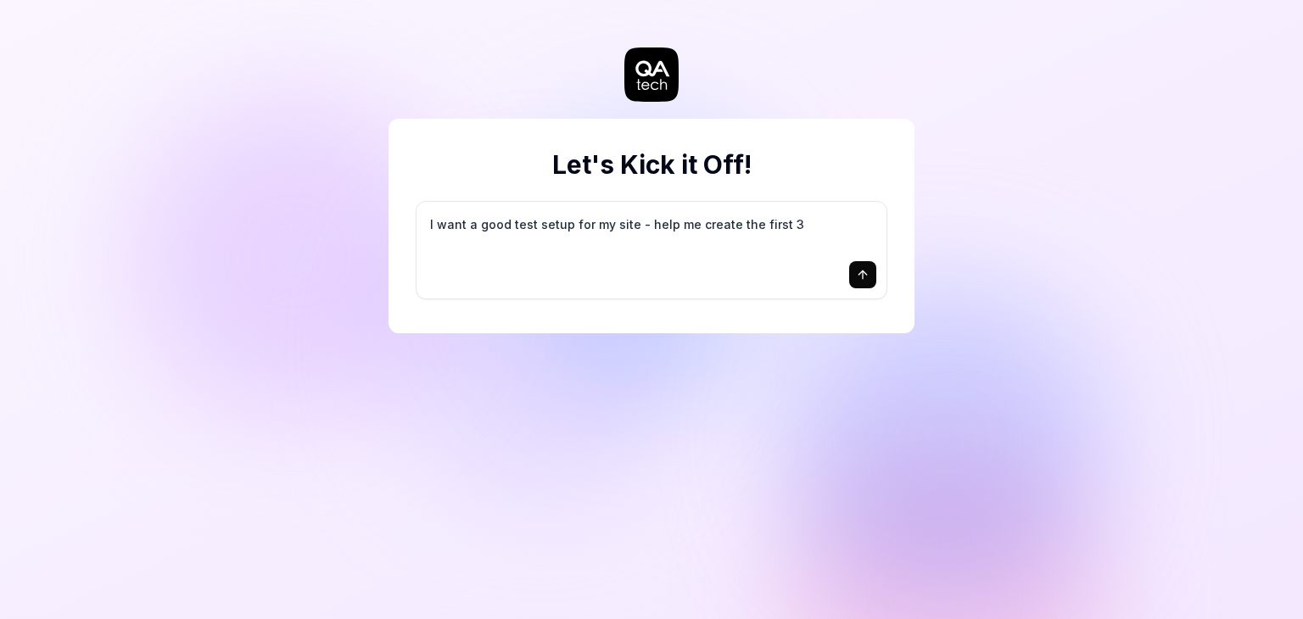
type textarea "*"
type textarea "I want a good test setup for my site - help me create the first 3-"
type textarea "*"
type textarea "I want a good test setup for my site - help me create the first 3-5"
type textarea "*"
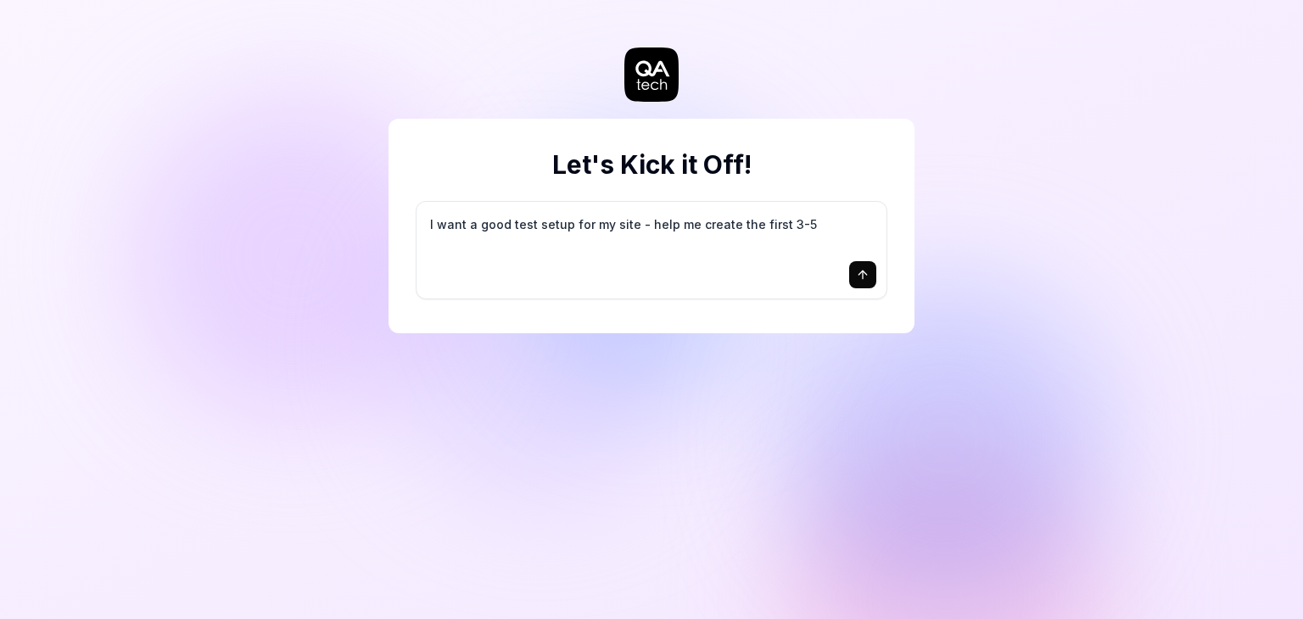
type textarea "I want a good test setup for my site - help me create the first 3-5"
type textarea "*"
type textarea "I want a good test setup for my site - help me create the first 3-5 t"
type textarea "*"
type textarea "I want a good test setup for my site - help me create the first 3-5 te"
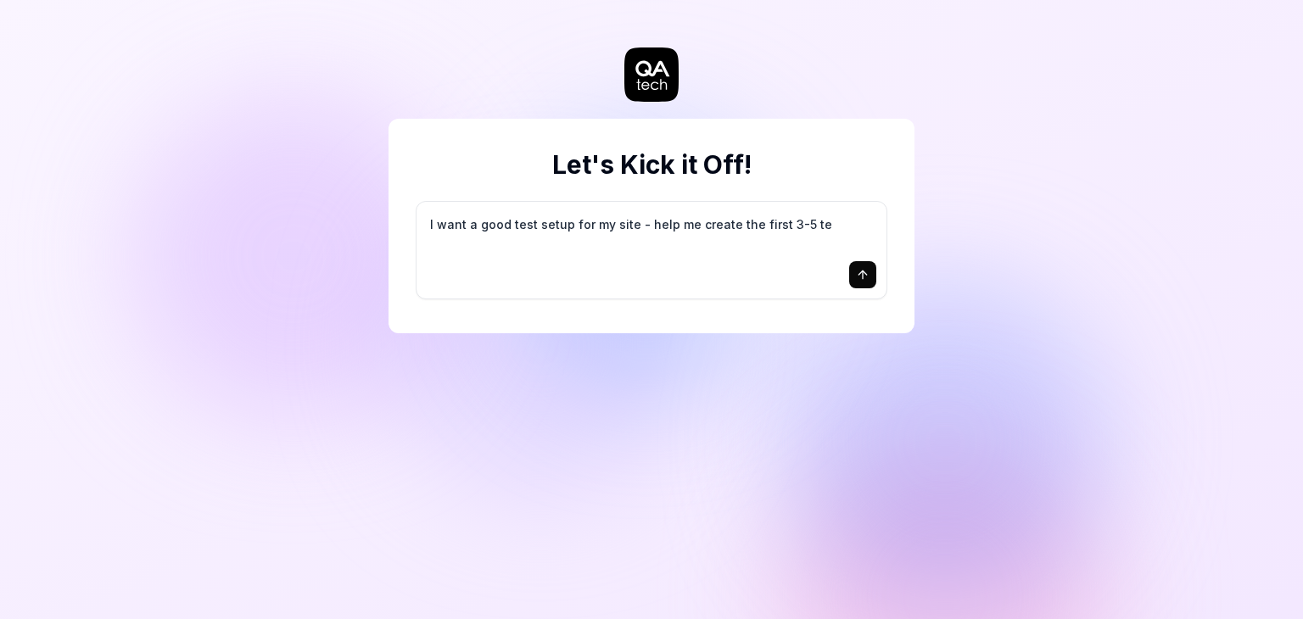
type textarea "*"
type textarea "I want a good test setup for my site - help me create the first 3-5 tes"
type textarea "*"
type textarea "I want a good test setup for my site - help me create the first 3-5 test"
type textarea "*"
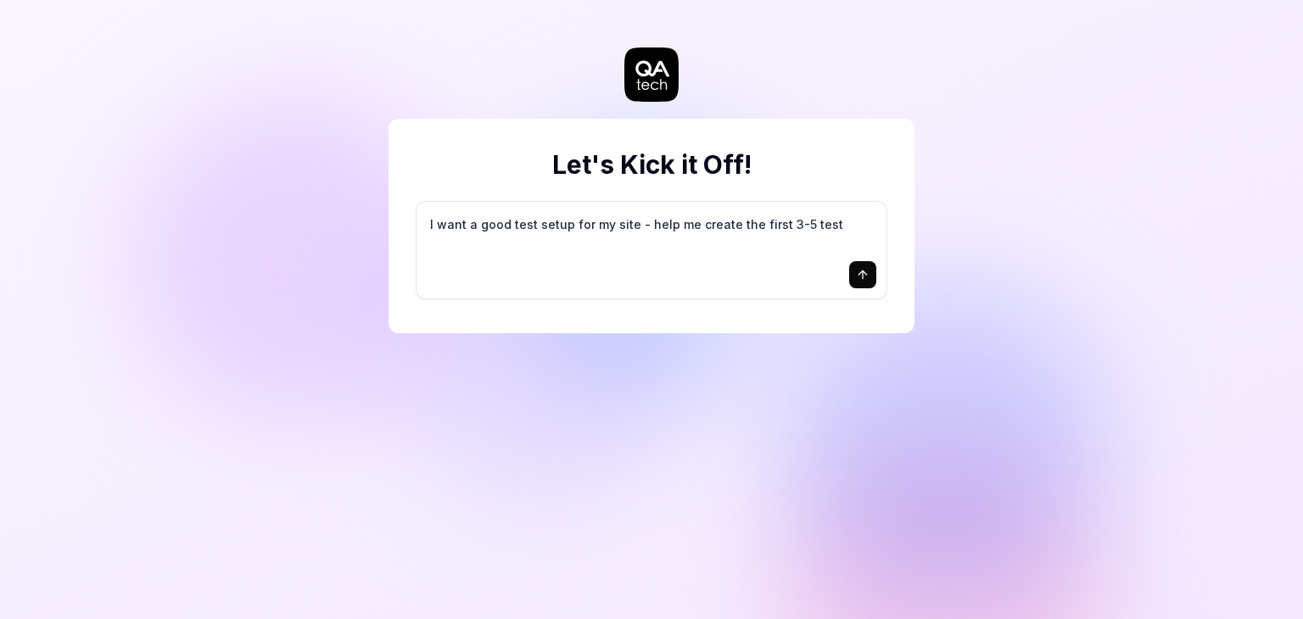
type textarea "I want a good test setup for my site - help me create the first 3-5 test"
type textarea "*"
type textarea "I want a good test setup for my site - help me create the first 3-5 test c"
type textarea "*"
type textarea "I want a good test setup for my site - help me create the first 3-5 test ca"
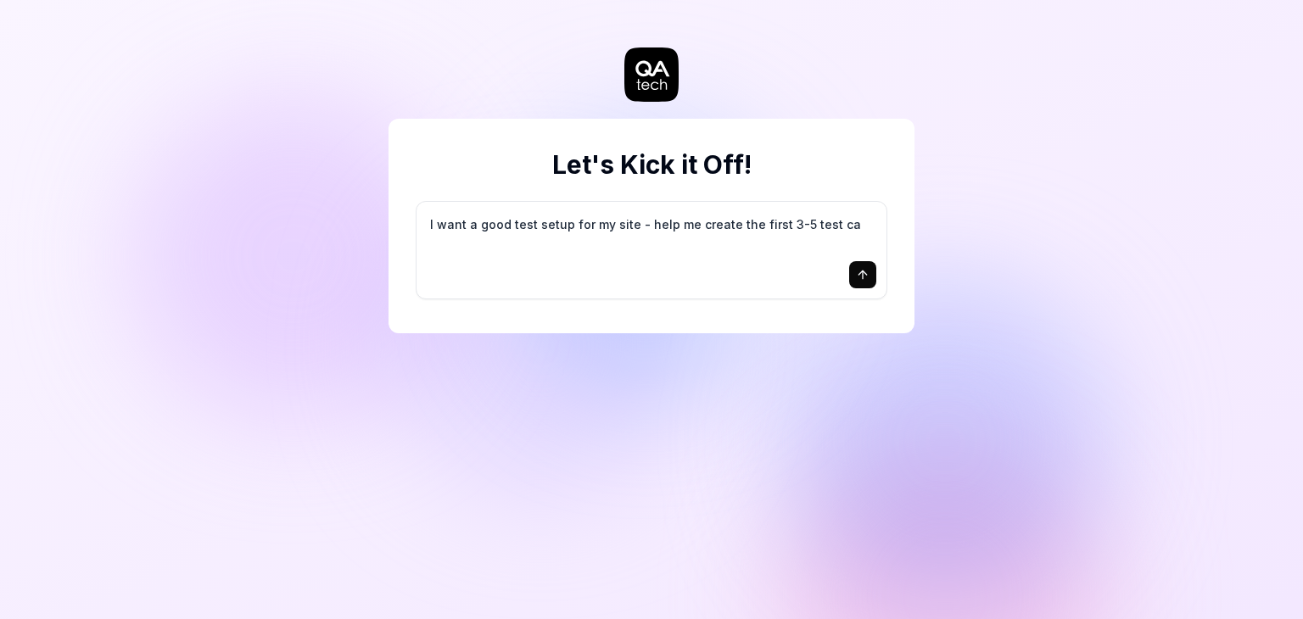
type textarea "*"
type textarea "I want a good test setup for my site - help me create the first 3-5 test cas"
type textarea "*"
type textarea "I want a good test setup for my site - help me create the first 3-5 test case"
type textarea "*"
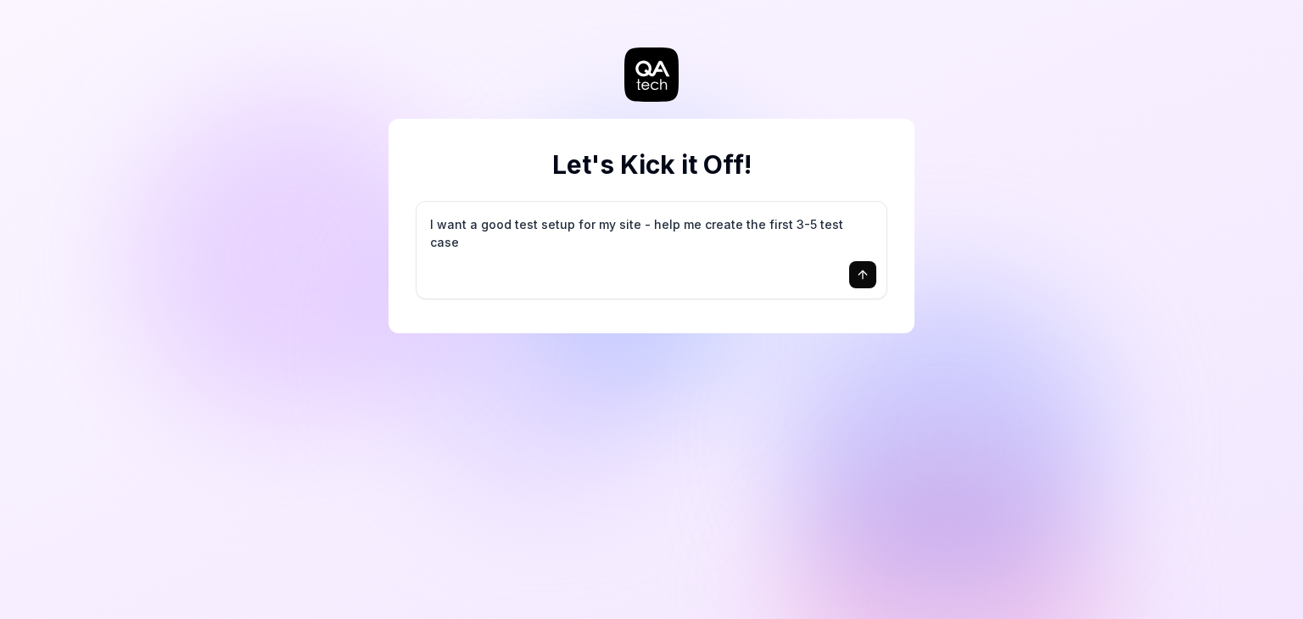
type textarea "I want a good test setup for my site - help me create the first 3-5 test cases"
click at [864, 275] on icon "submit" at bounding box center [863, 275] width 14 height 14
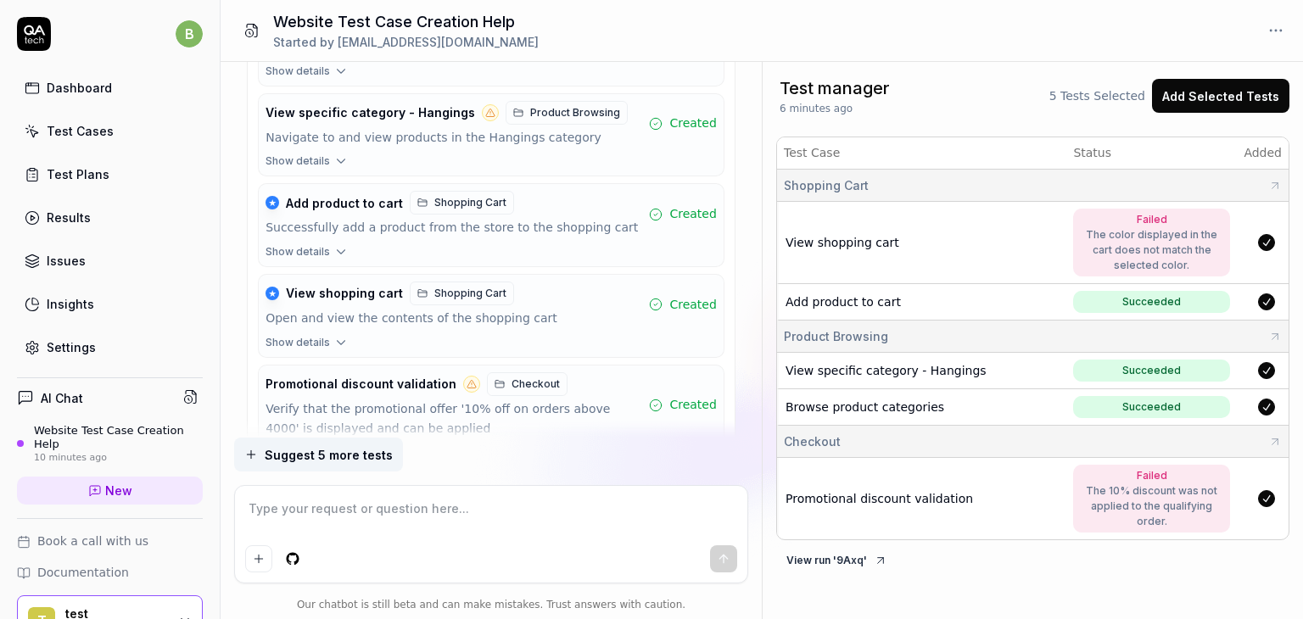
scroll to position [848, 0]
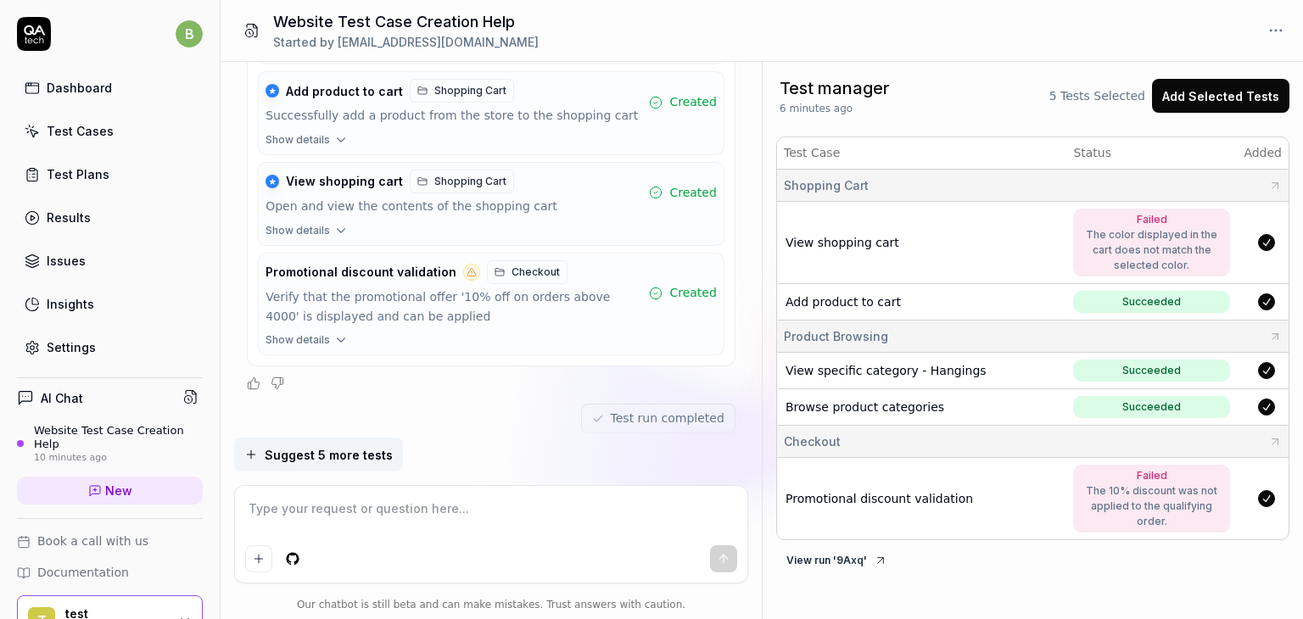
type textarea "*"
